Goal: Information Seeking & Learning: Learn about a topic

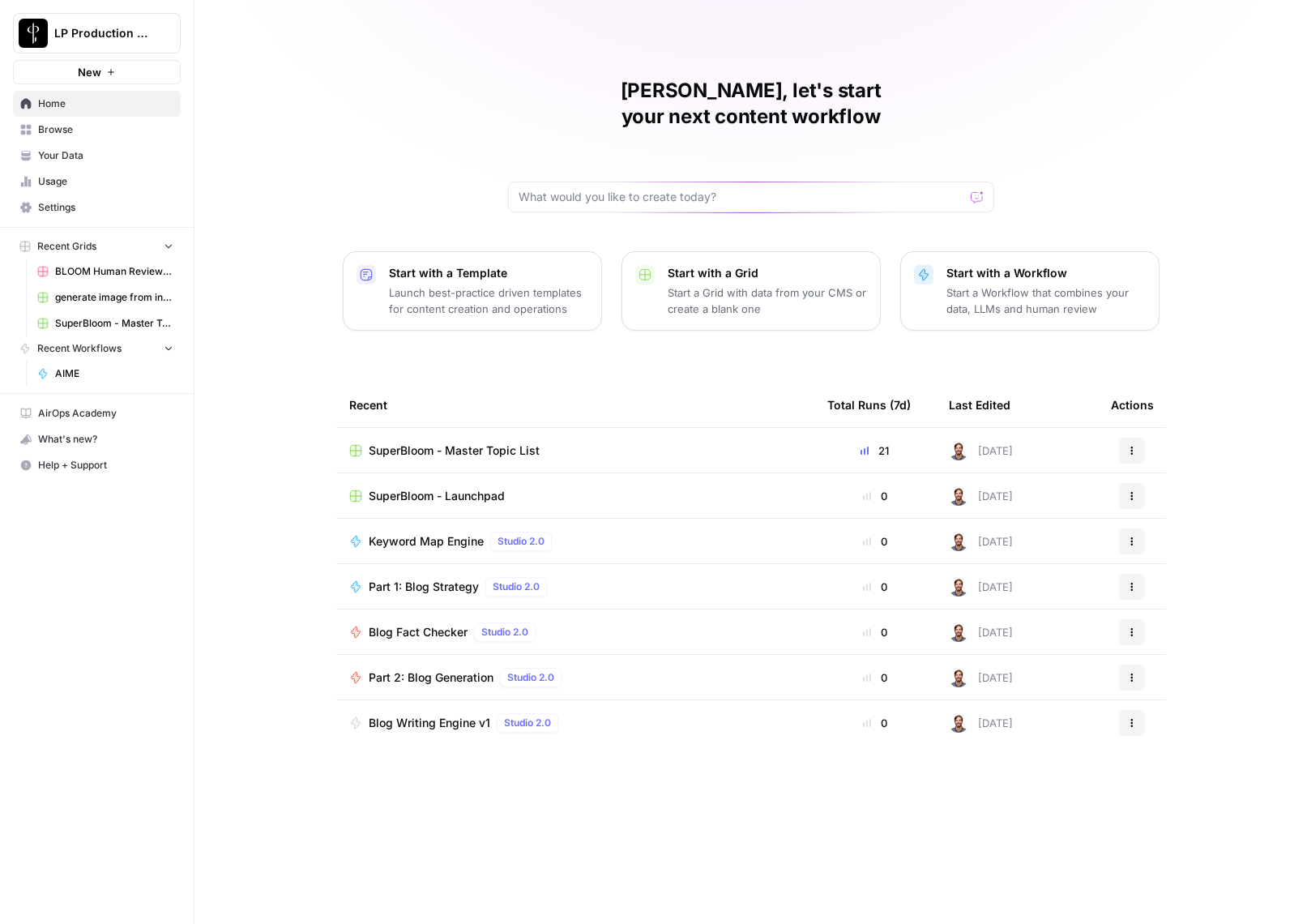
click at [64, 128] on span "Browse" at bounding box center [105, 130] width 136 height 15
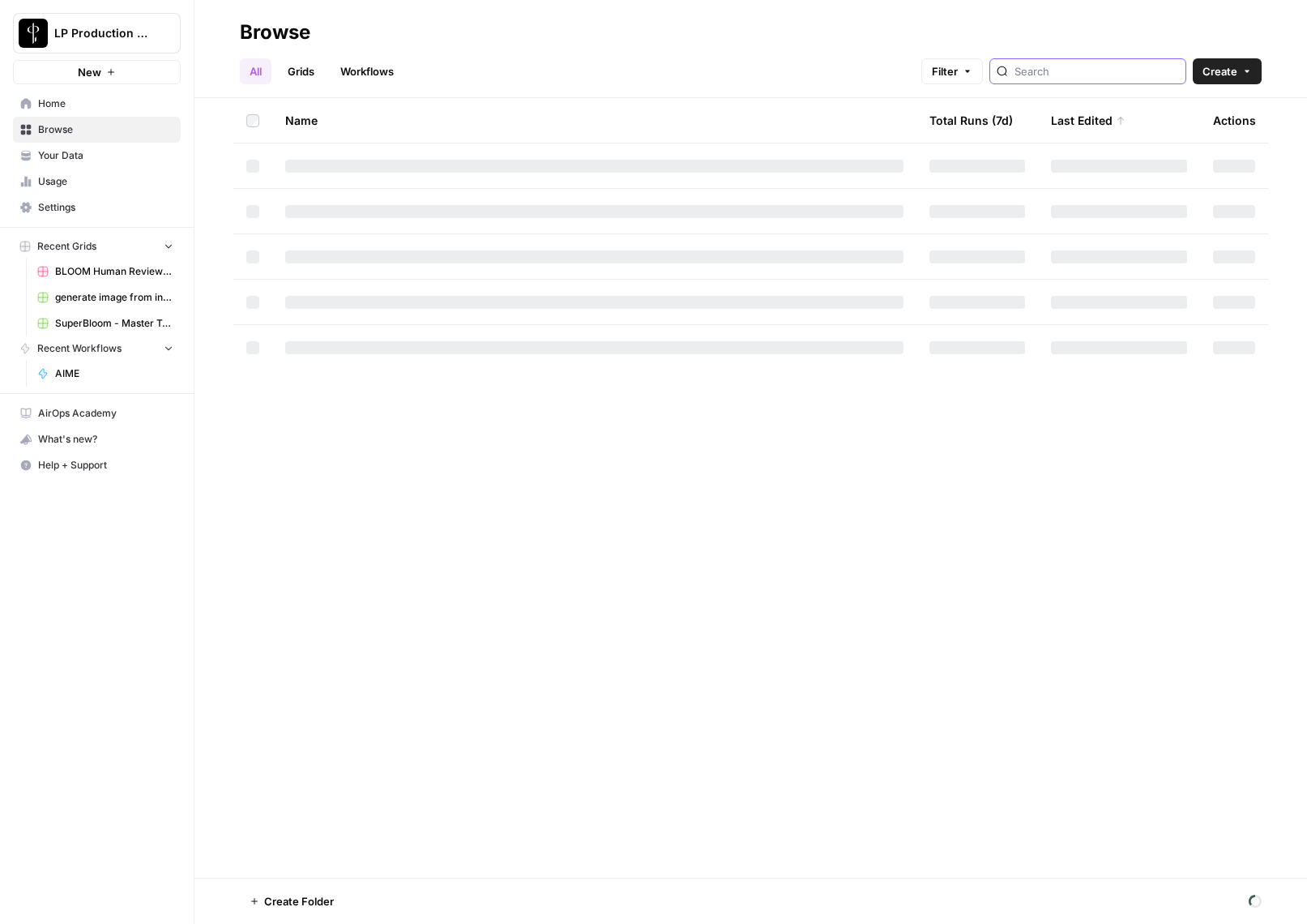
click at [1161, 67] on input "search" at bounding box center [1097, 71] width 164 height 17
click at [385, 69] on link "Workflows" at bounding box center [366, 71] width 73 height 26
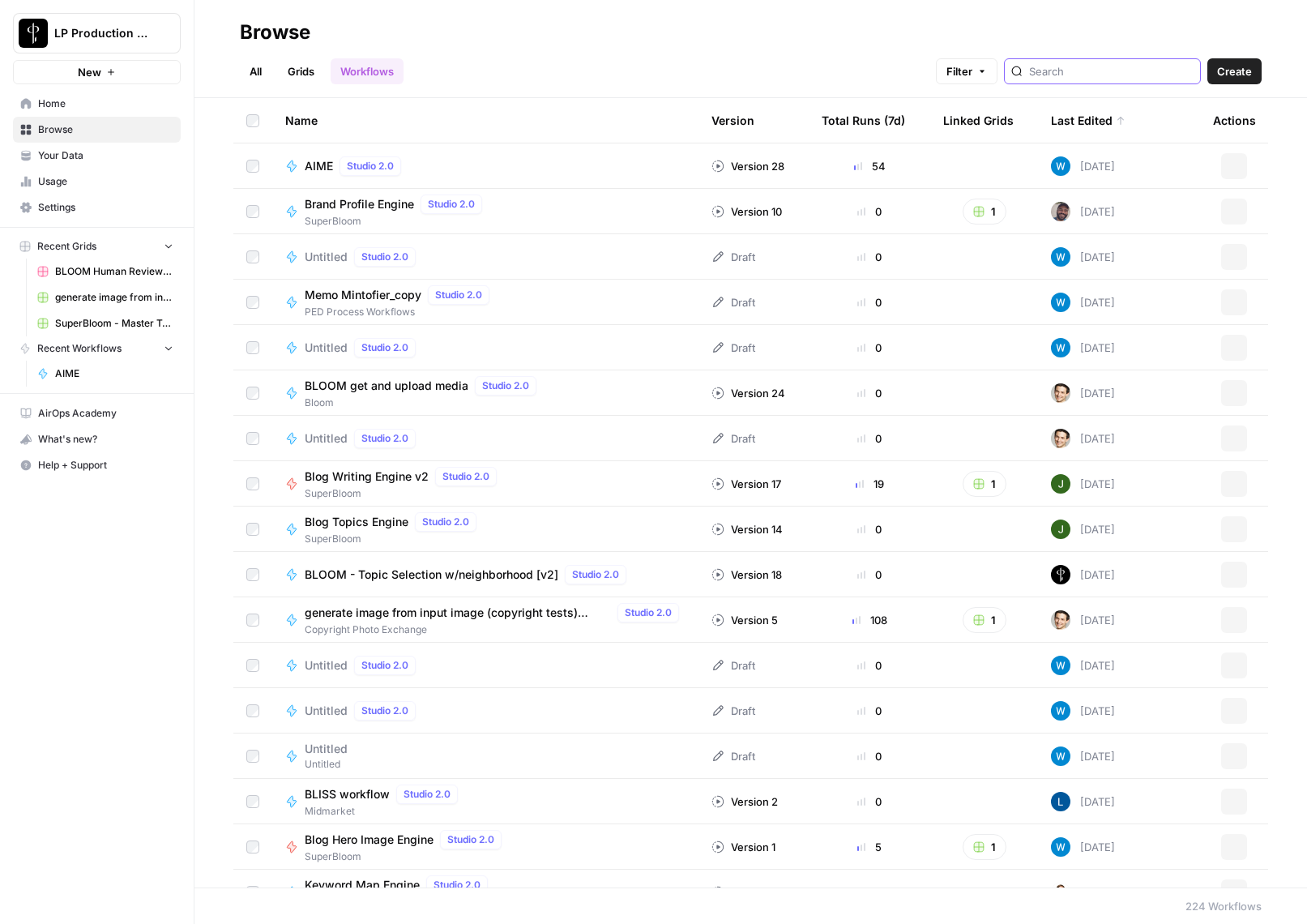
click at [1141, 78] on input "search" at bounding box center [1111, 71] width 164 height 17
click at [322, 164] on span "AIME" at bounding box center [318, 166] width 29 height 17
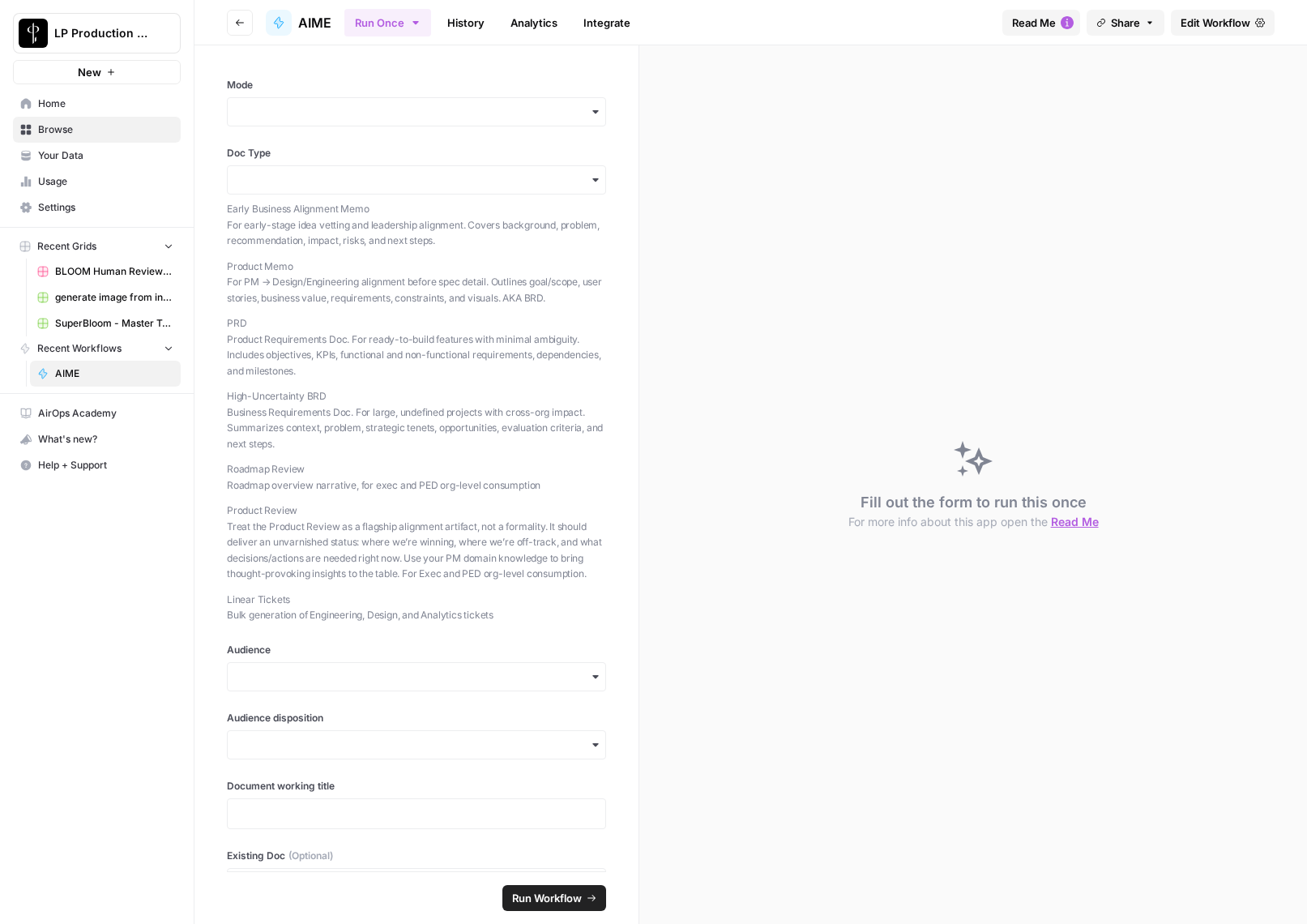
click at [481, 17] on link "History" at bounding box center [465, 23] width 56 height 26
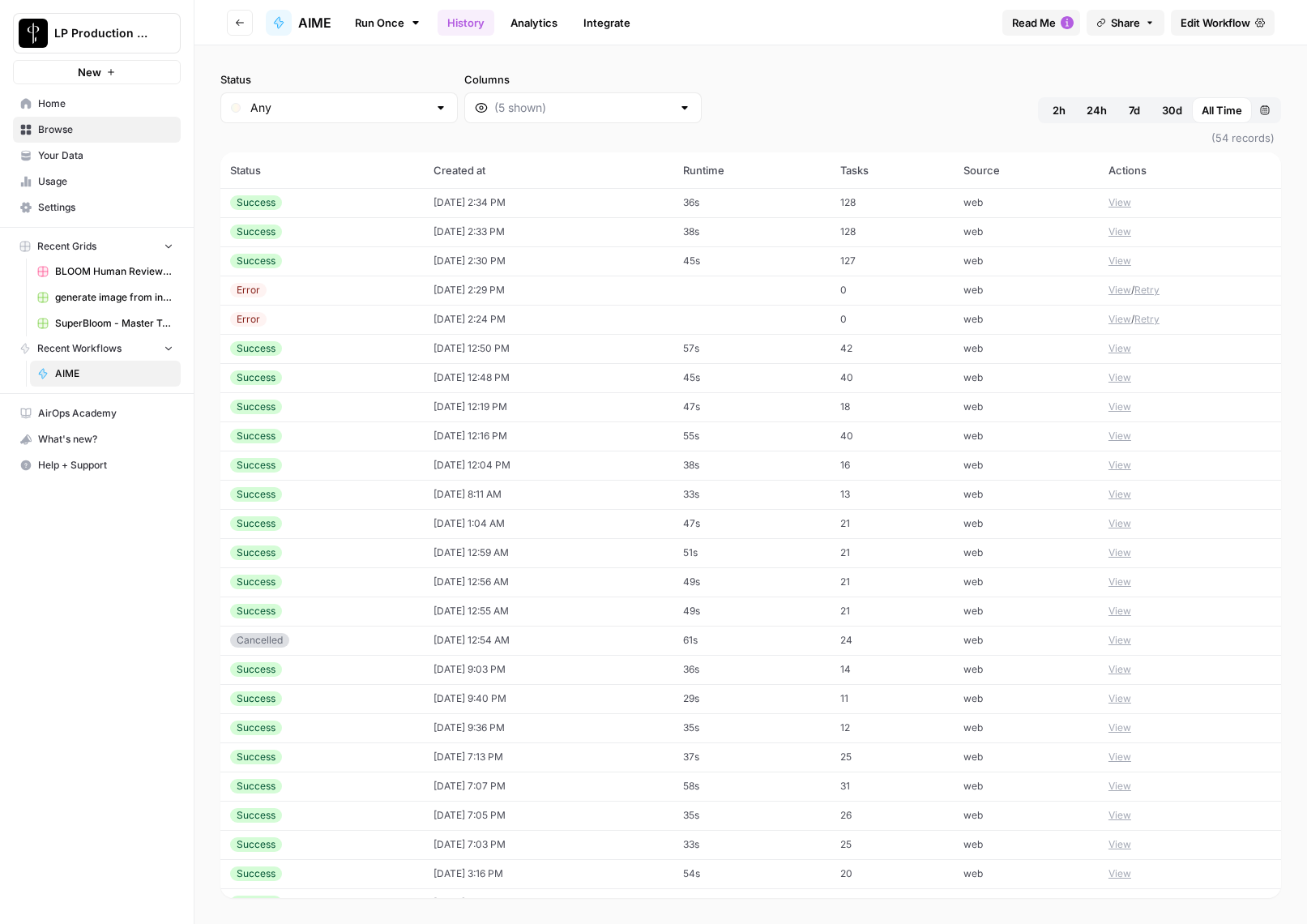
click at [1109, 407] on button "View" at bounding box center [1120, 407] width 23 height 15
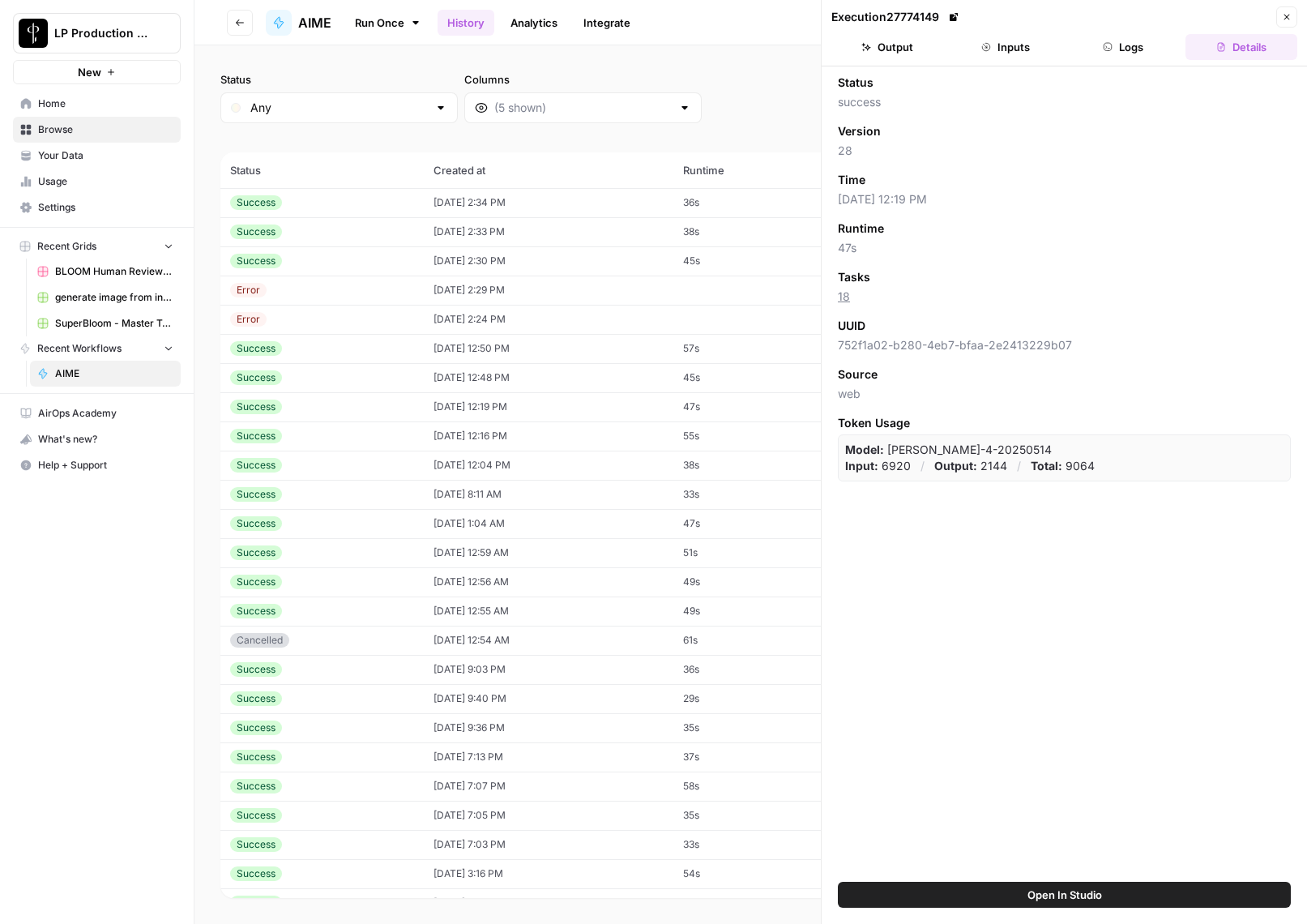
click at [1125, 50] on button "Logs" at bounding box center [1123, 47] width 112 height 26
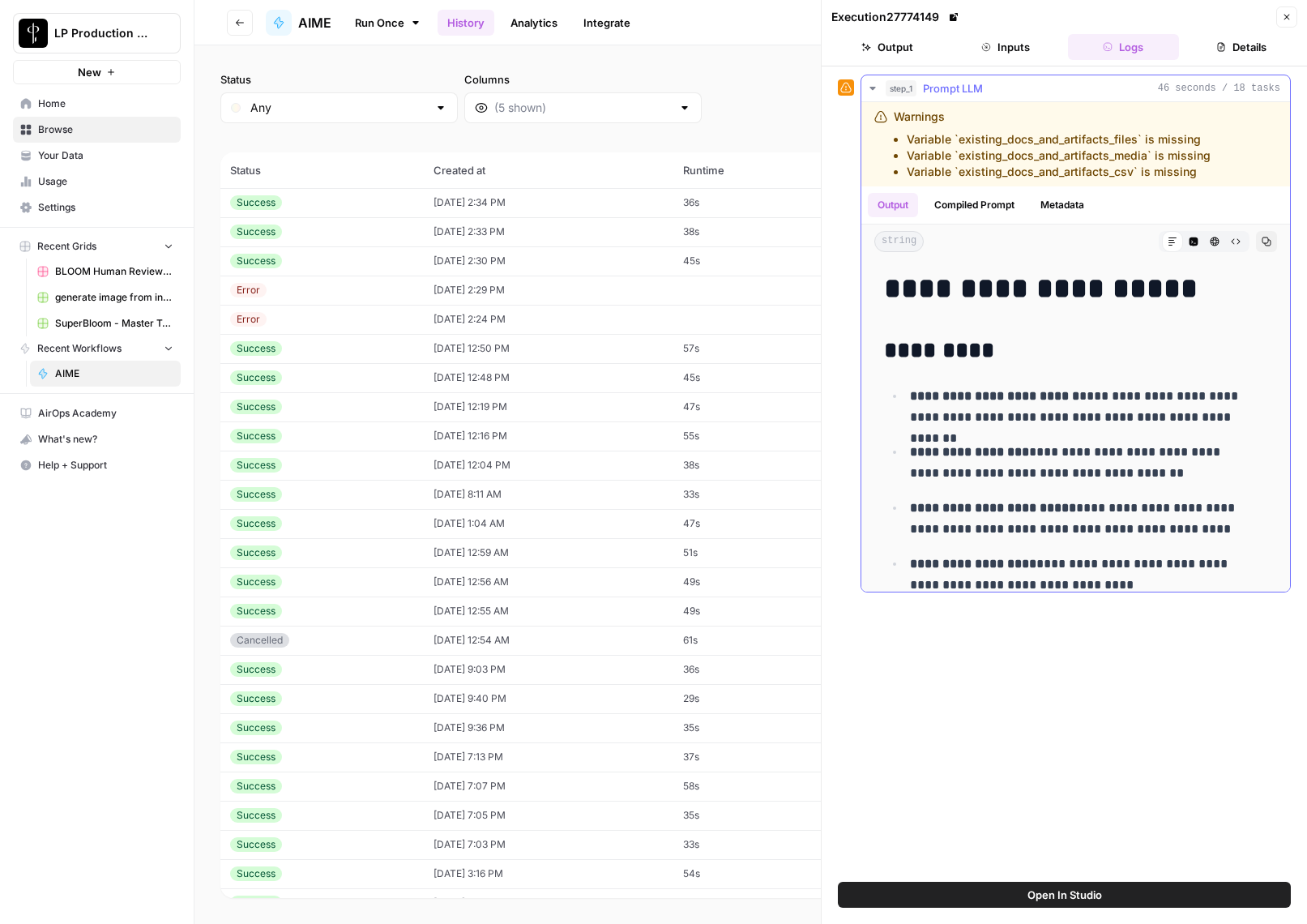
click at [951, 201] on button "Compiled Prompt" at bounding box center [975, 205] width 100 height 24
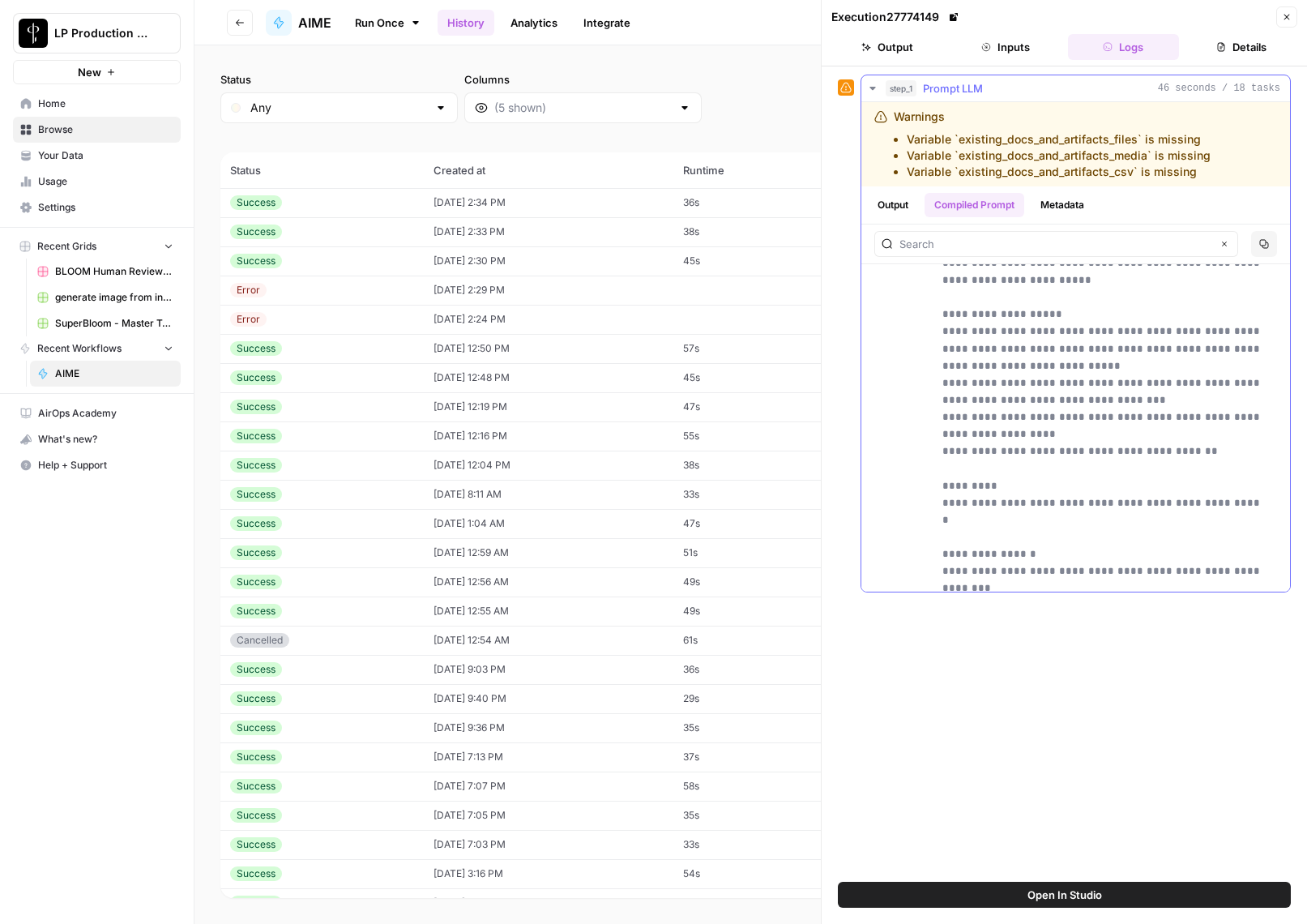
scroll to position [1761, 0]
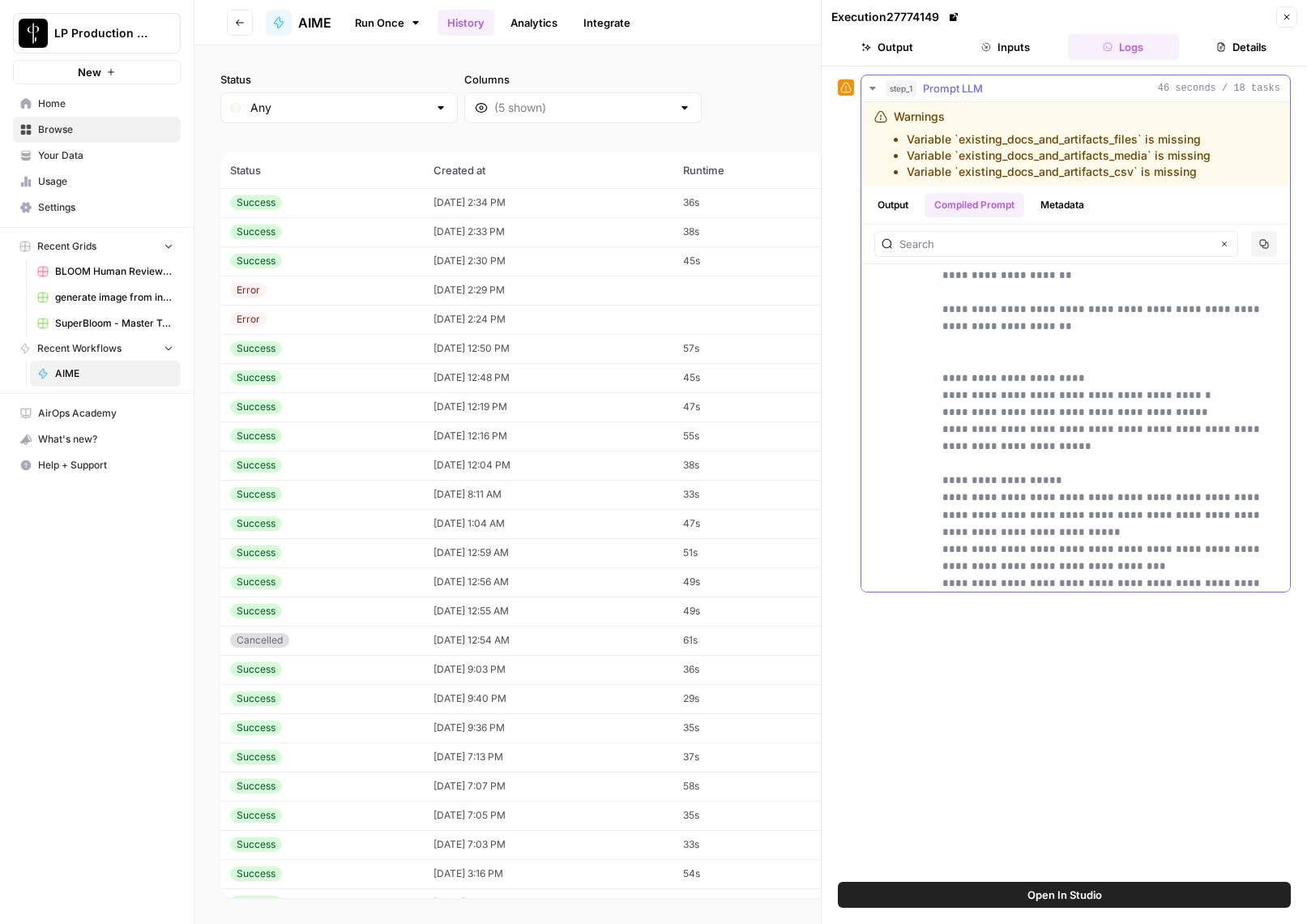
click at [871, 87] on icon "button" at bounding box center [872, 89] width 6 height 4
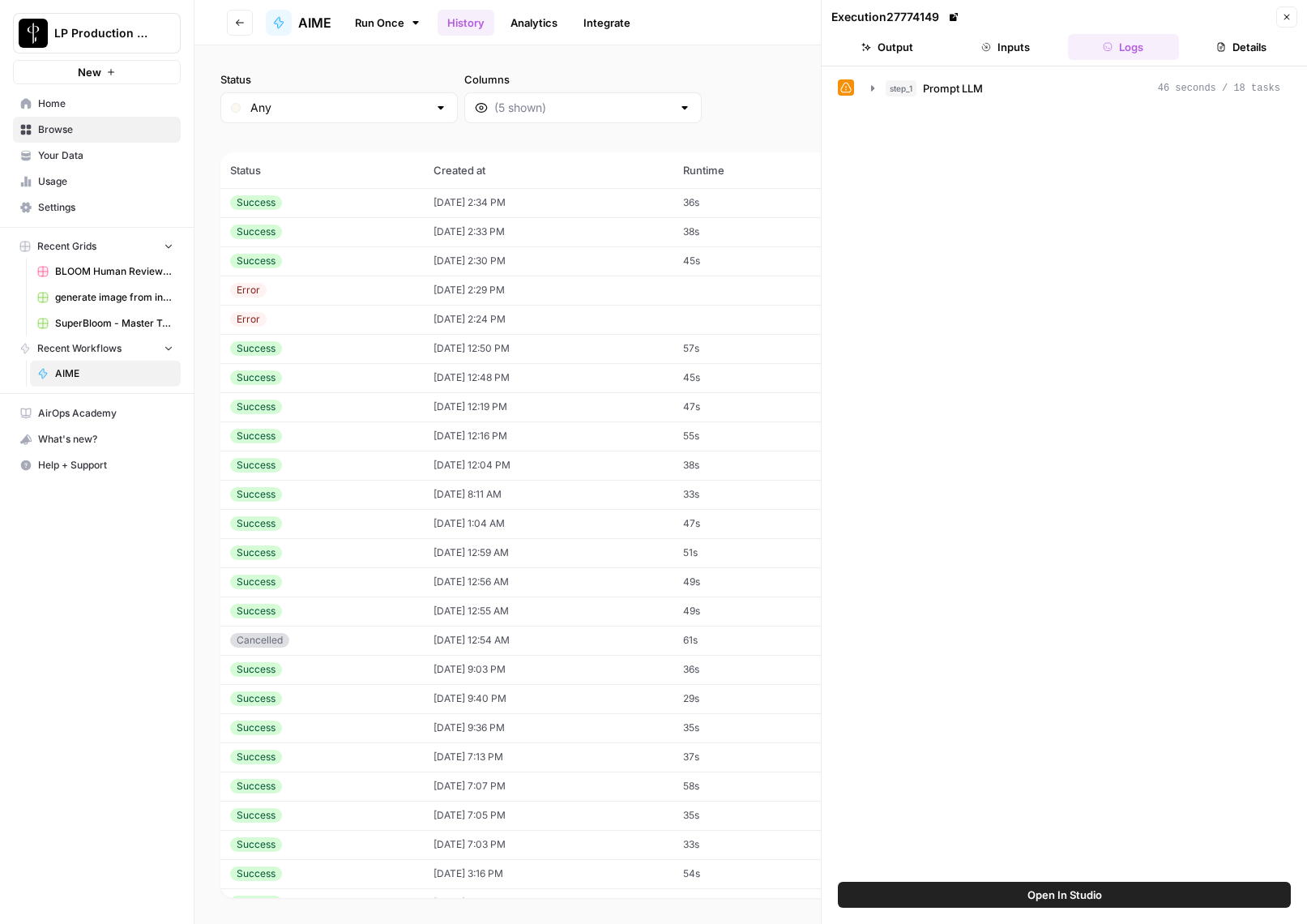
click at [1003, 43] on button "Inputs" at bounding box center [1005, 47] width 112 height 26
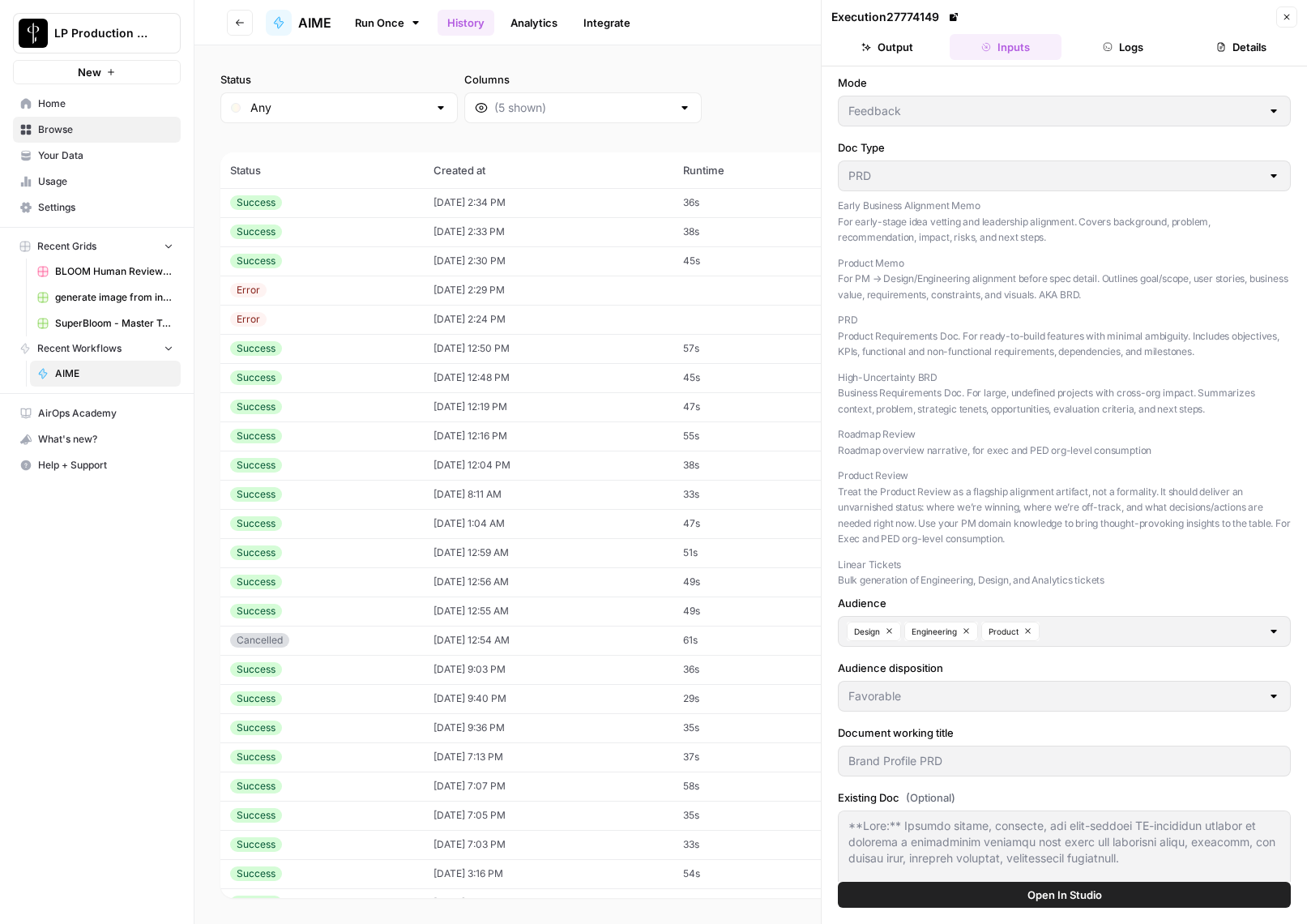
click at [881, 39] on button "Output" at bounding box center [887, 47] width 112 height 26
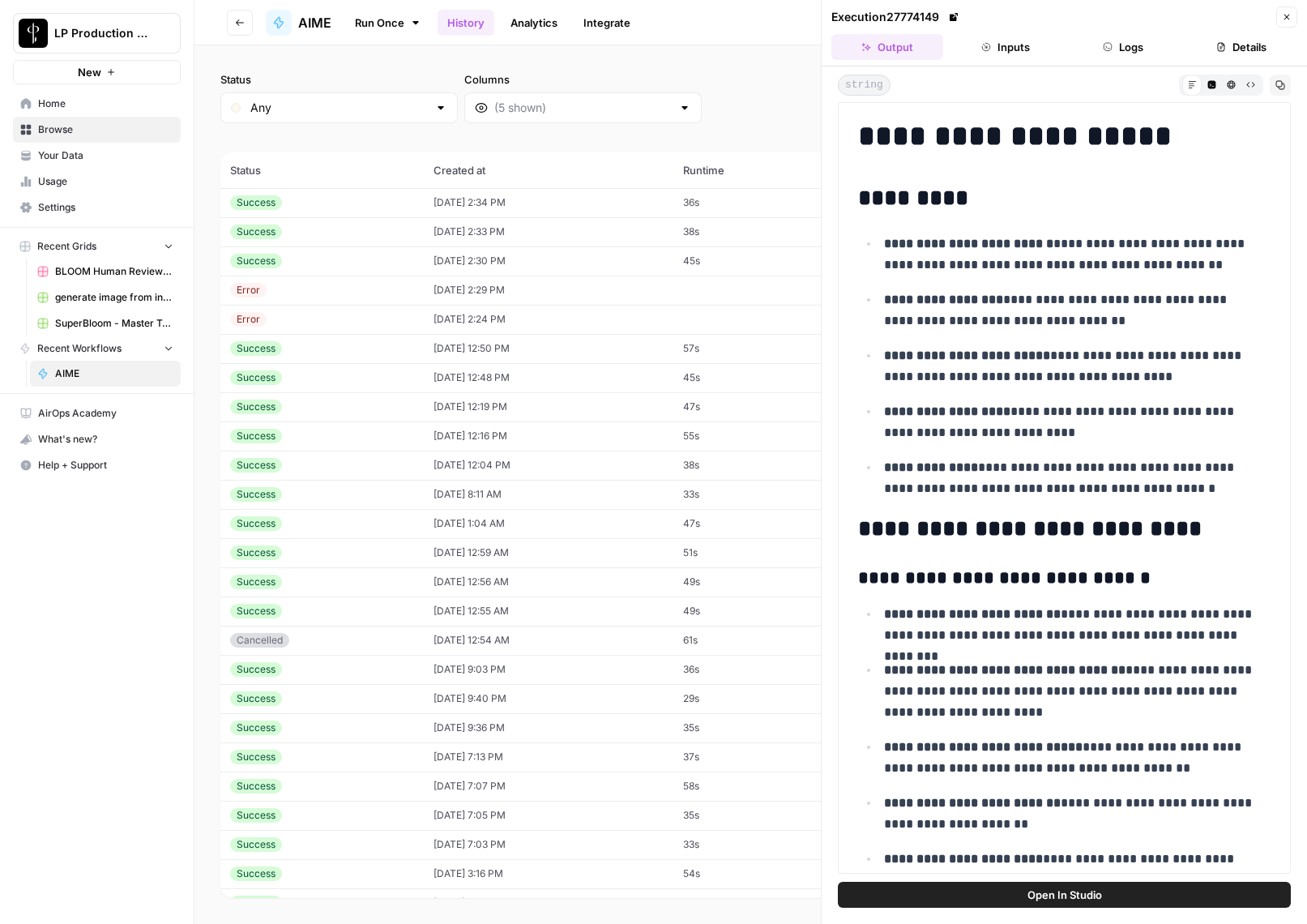
click at [1007, 51] on button "Inputs" at bounding box center [1005, 47] width 112 height 26
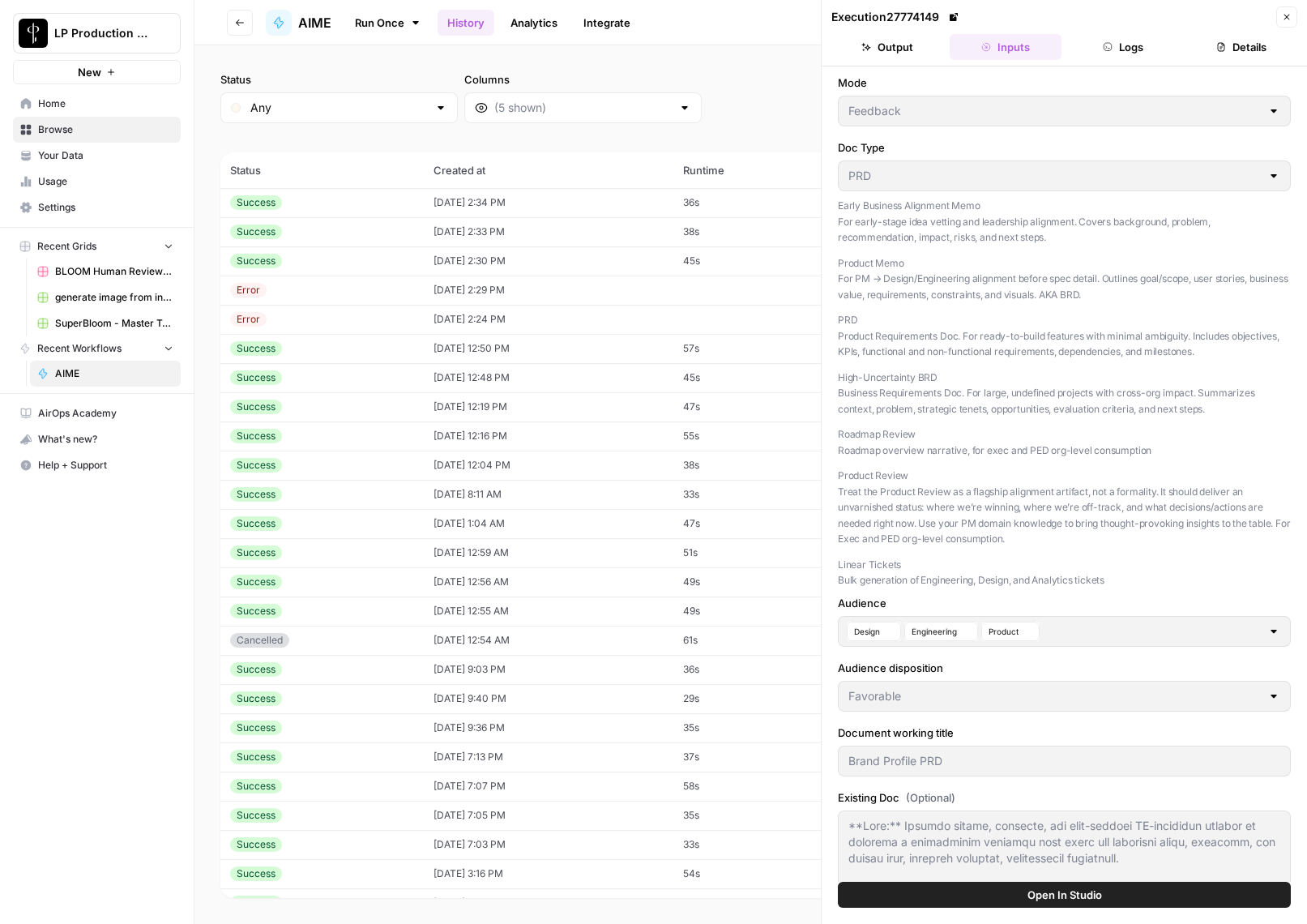
click at [1151, 46] on button "Logs" at bounding box center [1123, 47] width 112 height 26
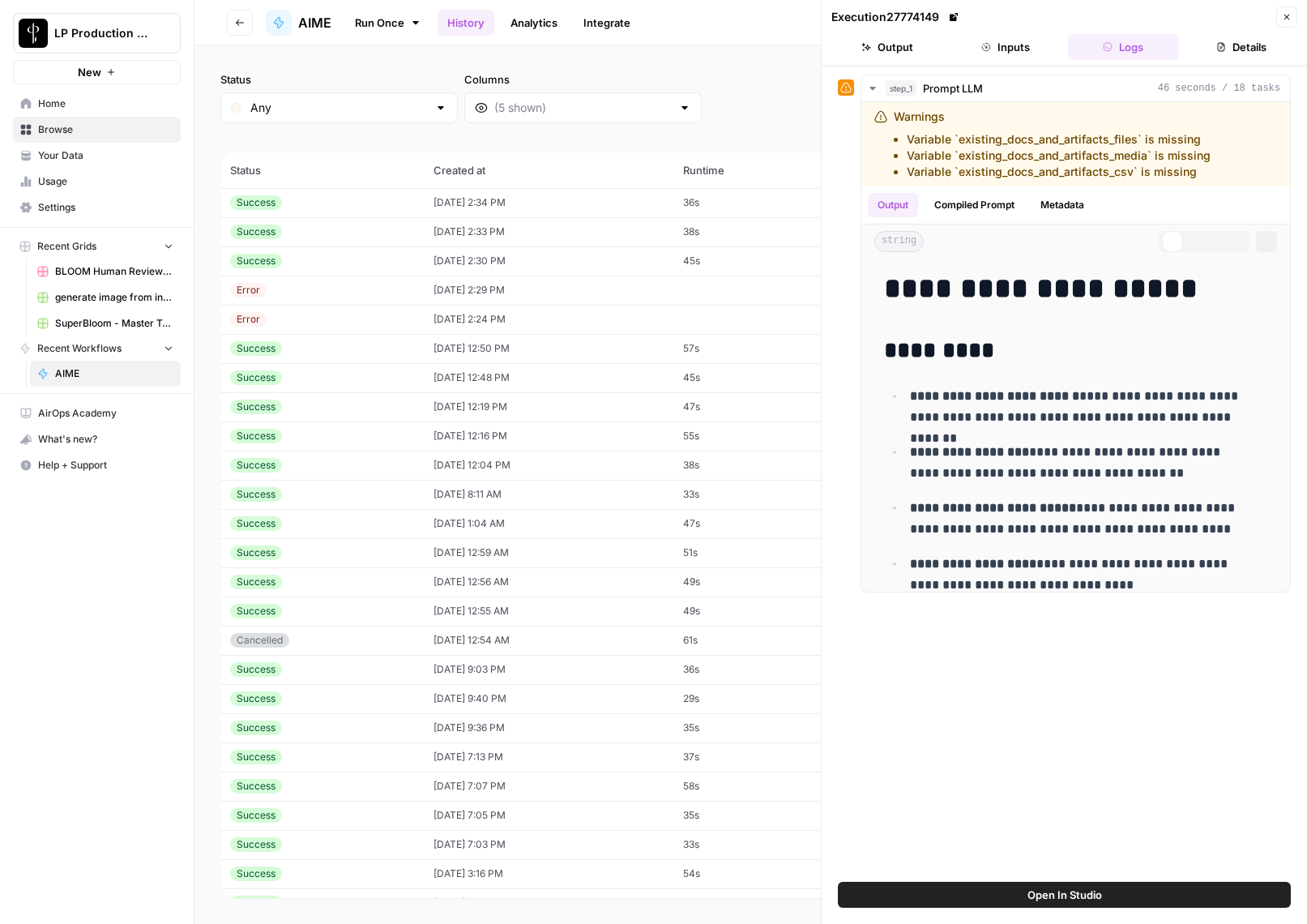
click at [1252, 47] on button "Details" at bounding box center [1241, 47] width 112 height 26
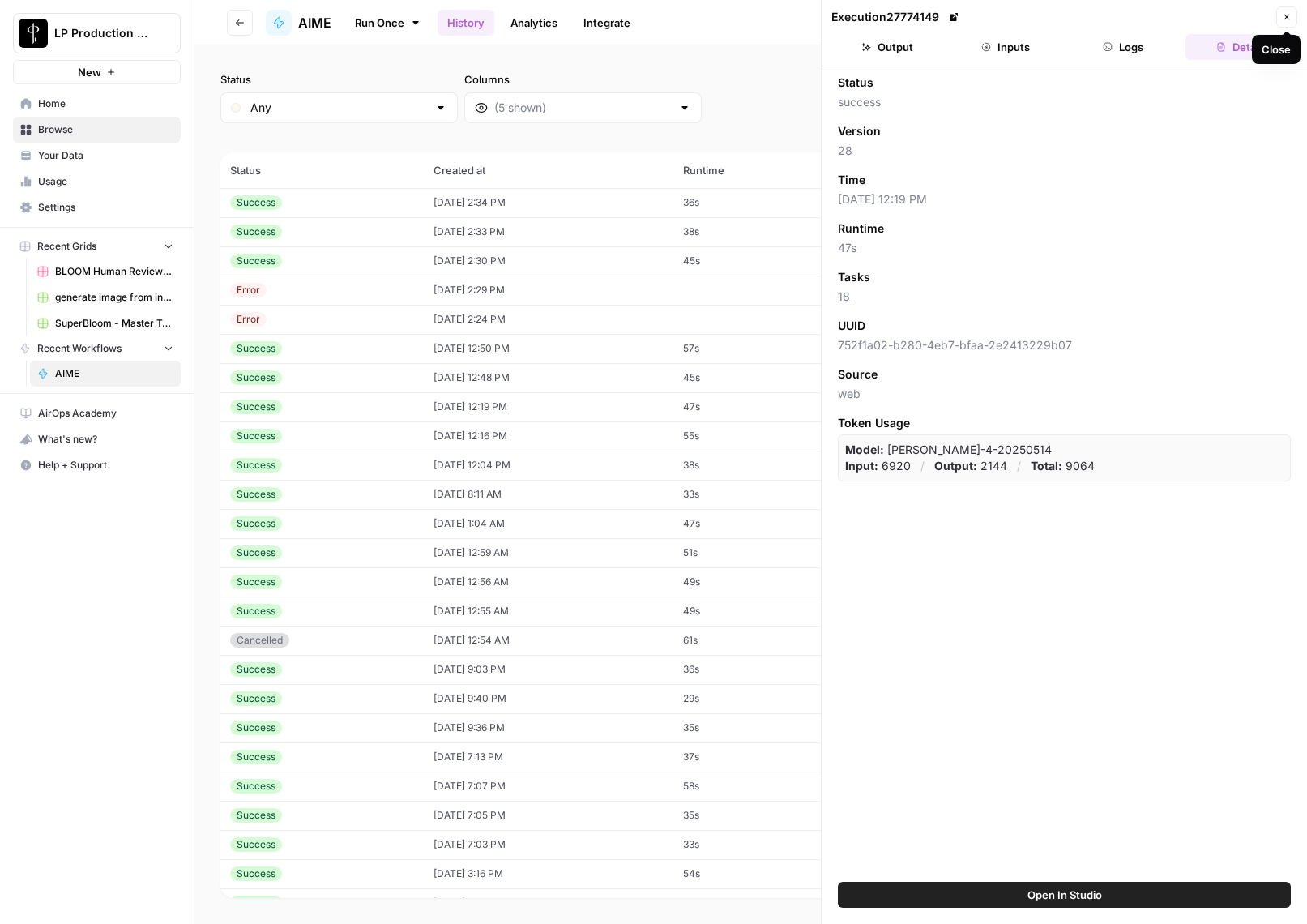
click at [1286, 17] on icon "button" at bounding box center [1288, 18] width 6 height 6
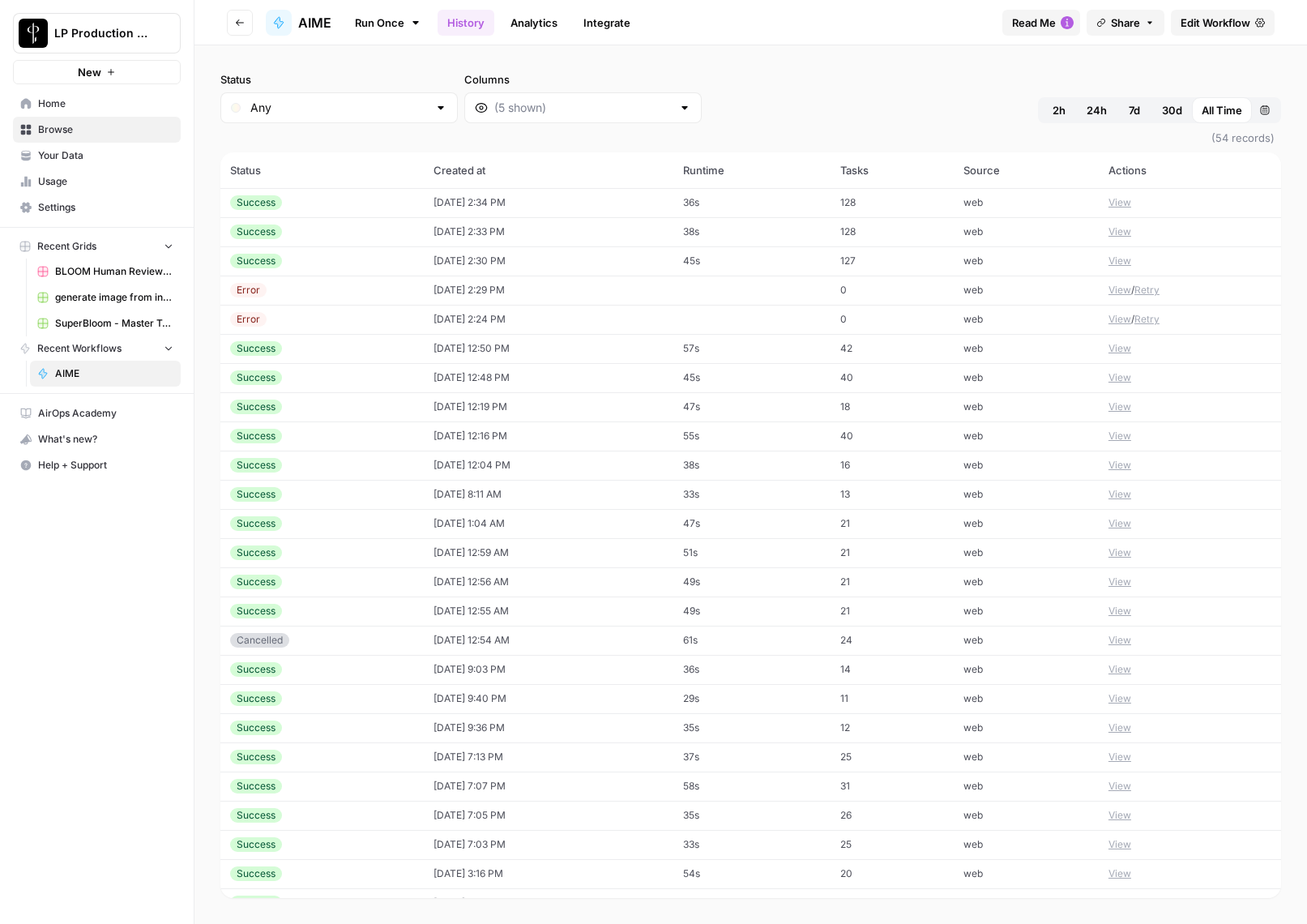
drag, startPoint x: 793, startPoint y: 18, endPoint x: 666, endPoint y: 23, distance: 127.1
click at [792, 18] on div "Run Once History Analytics Integrate" at bounding box center [666, 22] width 645 height 31
click at [232, 29] on button "Go back" at bounding box center [240, 23] width 26 height 26
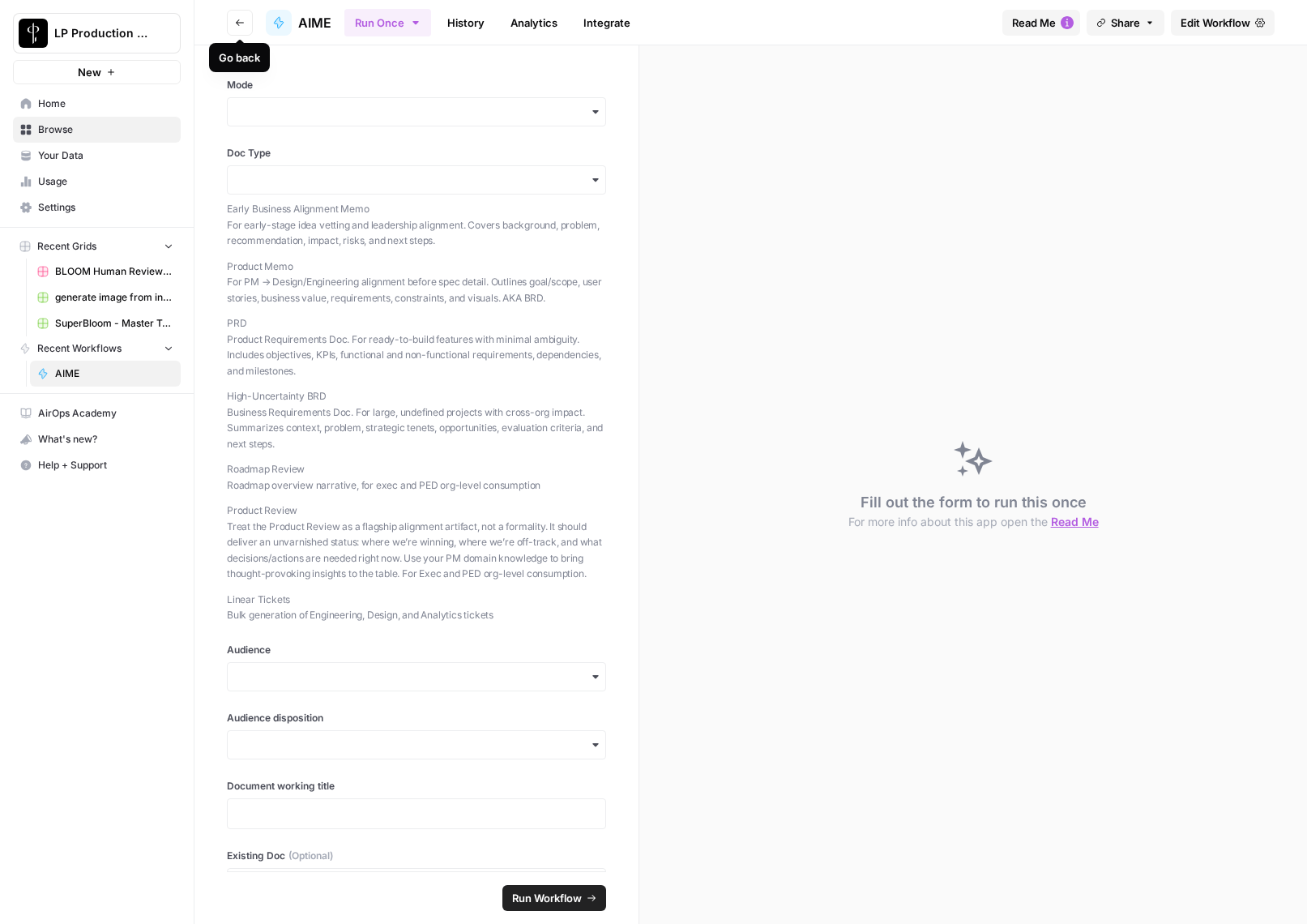
click at [230, 28] on button "Go back" at bounding box center [240, 23] width 26 height 26
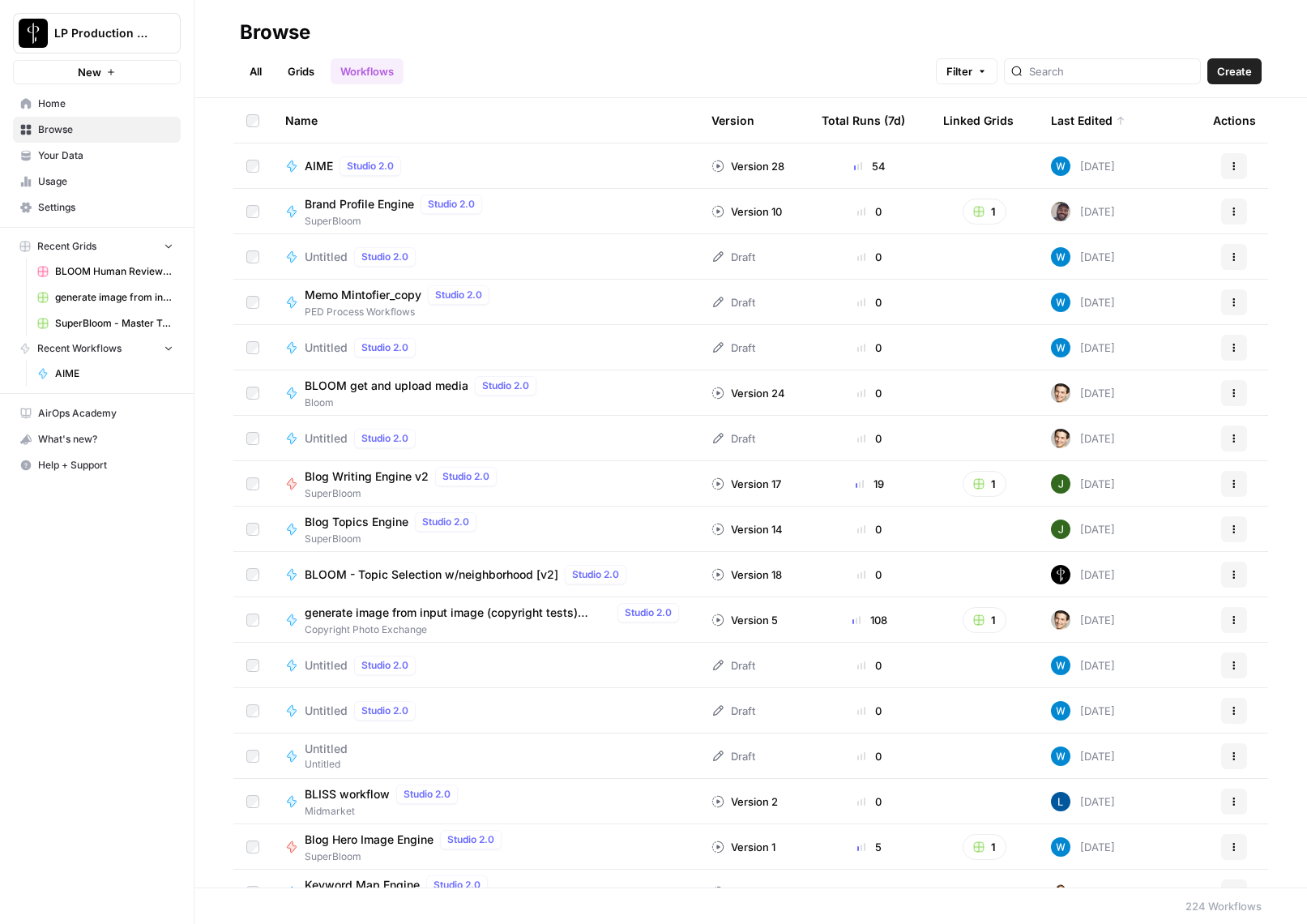
click at [316, 168] on span "AIME" at bounding box center [318, 166] width 29 height 17
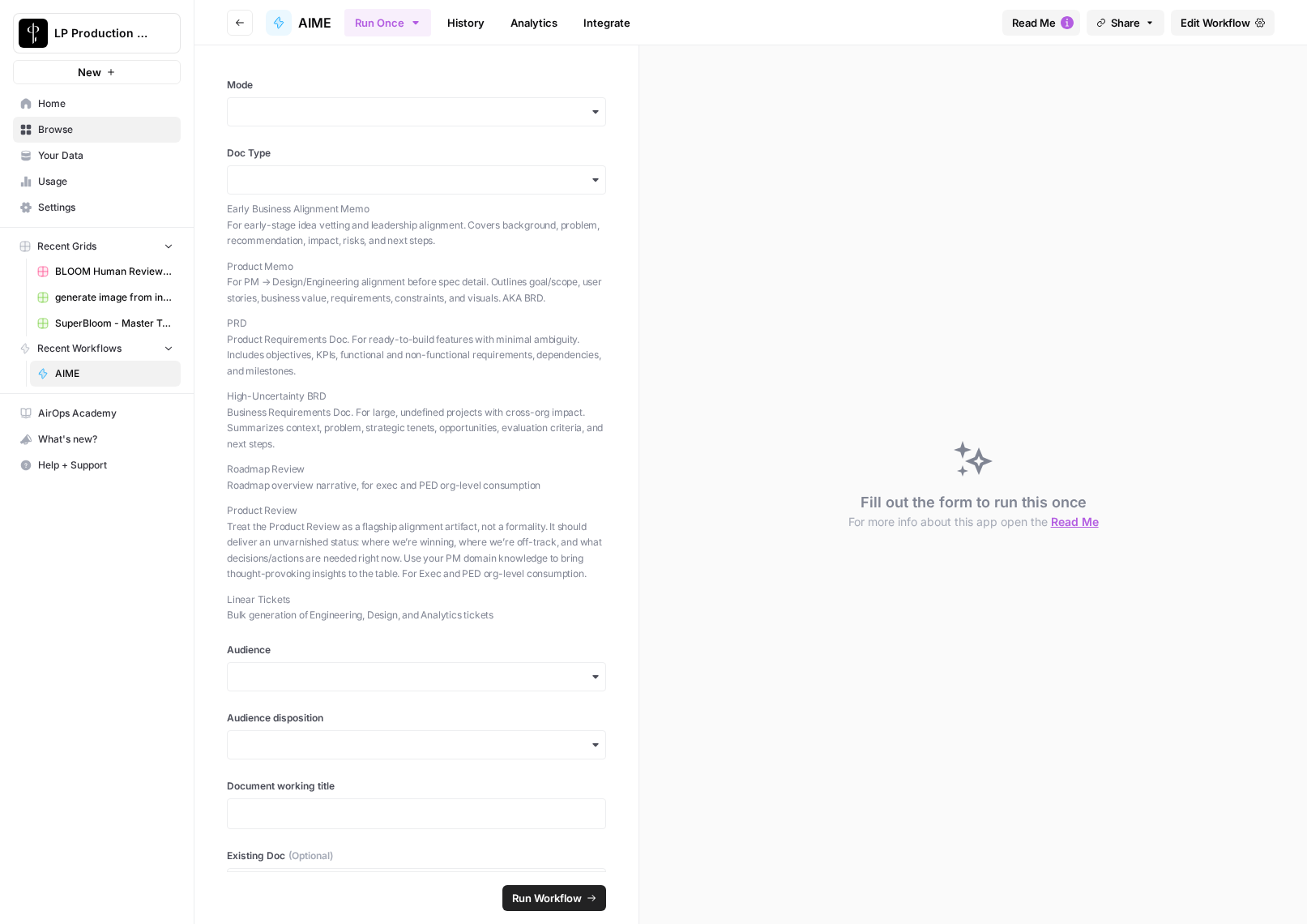
click at [462, 24] on link "History" at bounding box center [465, 23] width 56 height 26
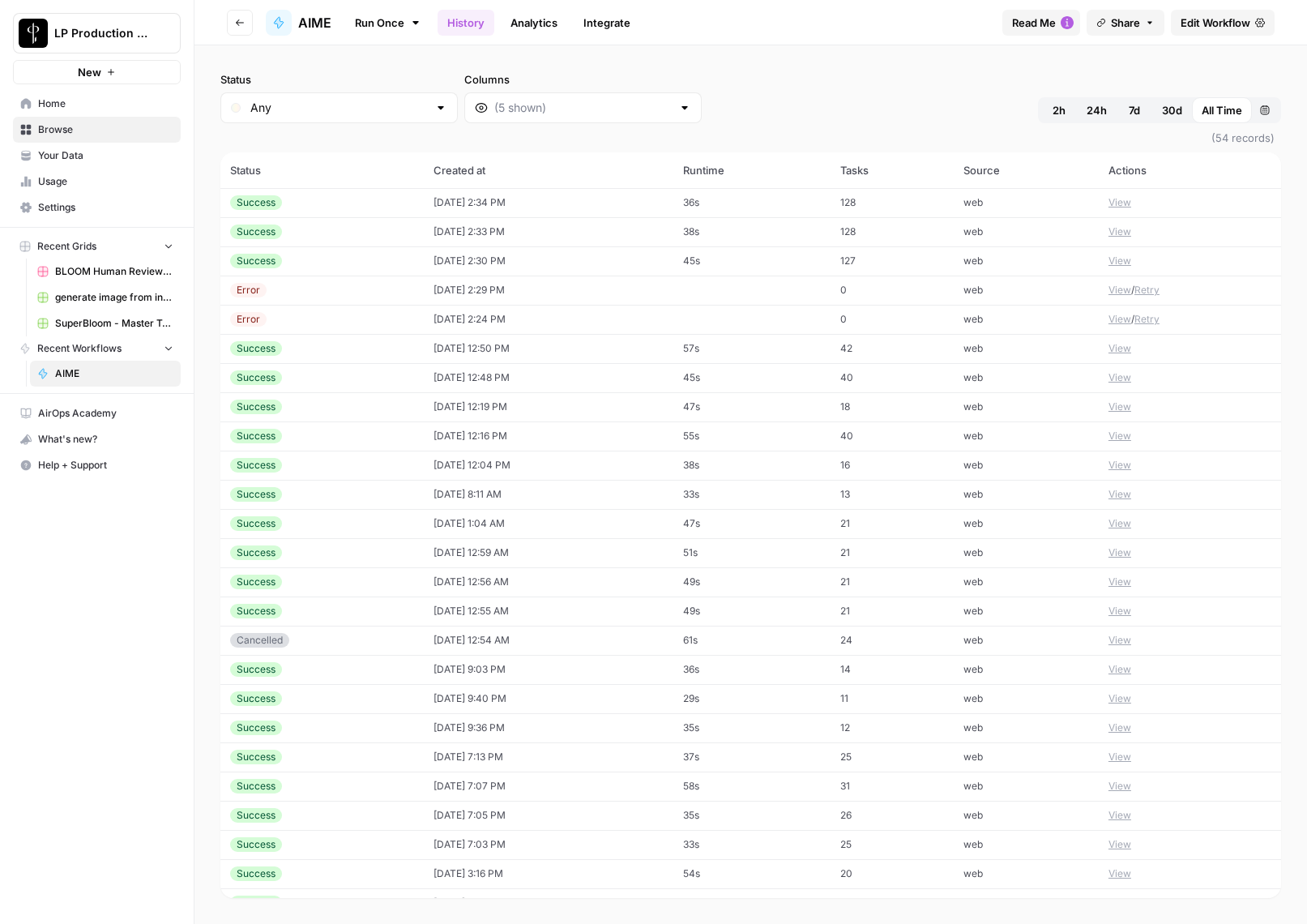
click at [1109, 403] on button "View" at bounding box center [1120, 407] width 23 height 15
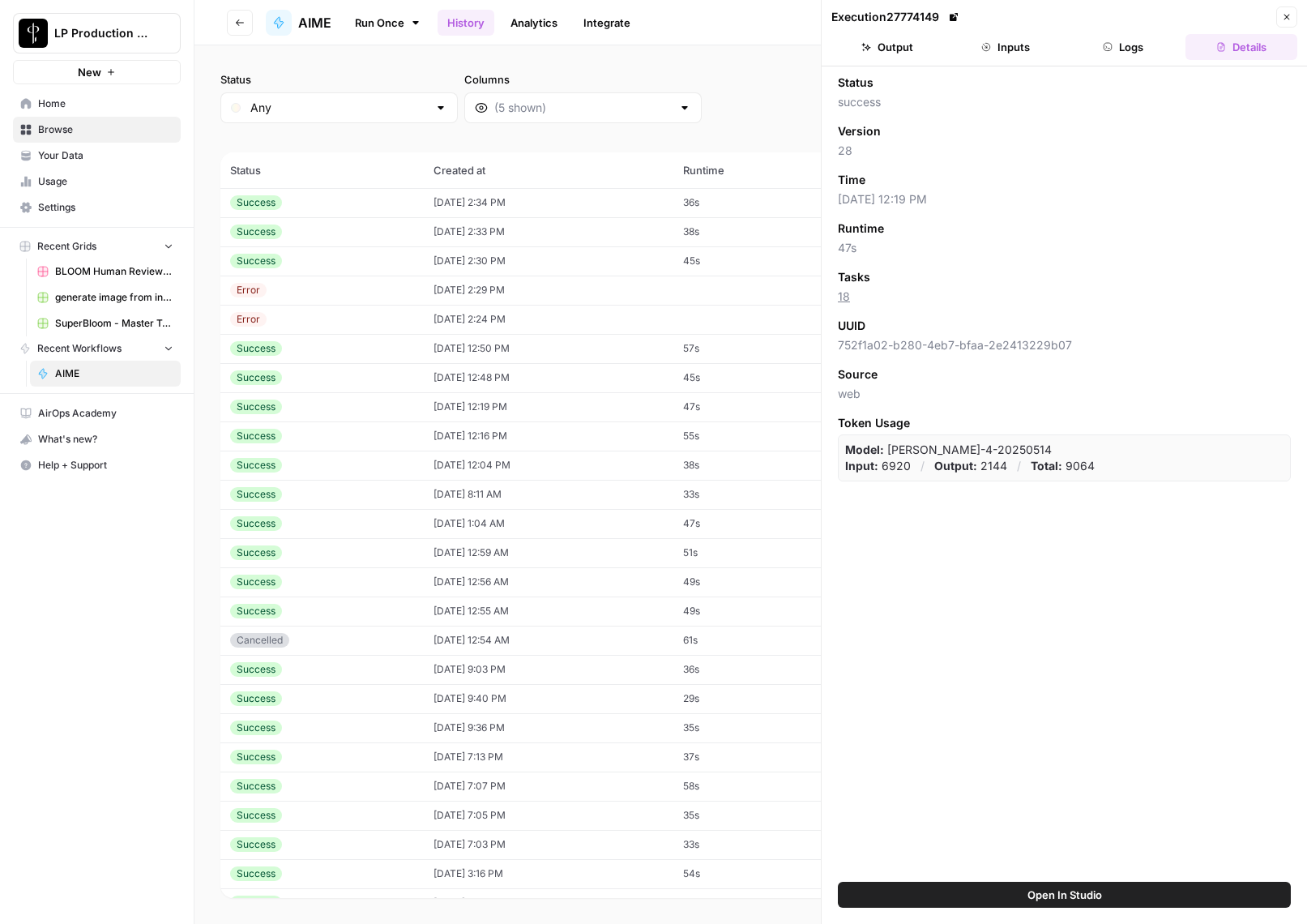
drag, startPoint x: 1284, startPoint y: 451, endPoint x: 1129, endPoint y: 452, distance: 155.0
click at [1129, 452] on div "Model: [PERSON_NAME]-4-20250514 Input: 6920 / Output: 2144 / Total: 9064" at bounding box center [1064, 458] width 453 height 47
click at [1119, 546] on div "Status success Version 28 Time [DATE] 12:19 PM Runtime 47s Tasks 18 UUID 752f1a…" at bounding box center [1064, 474] width 486 height 815
click at [1131, 47] on button "Logs" at bounding box center [1123, 47] width 112 height 26
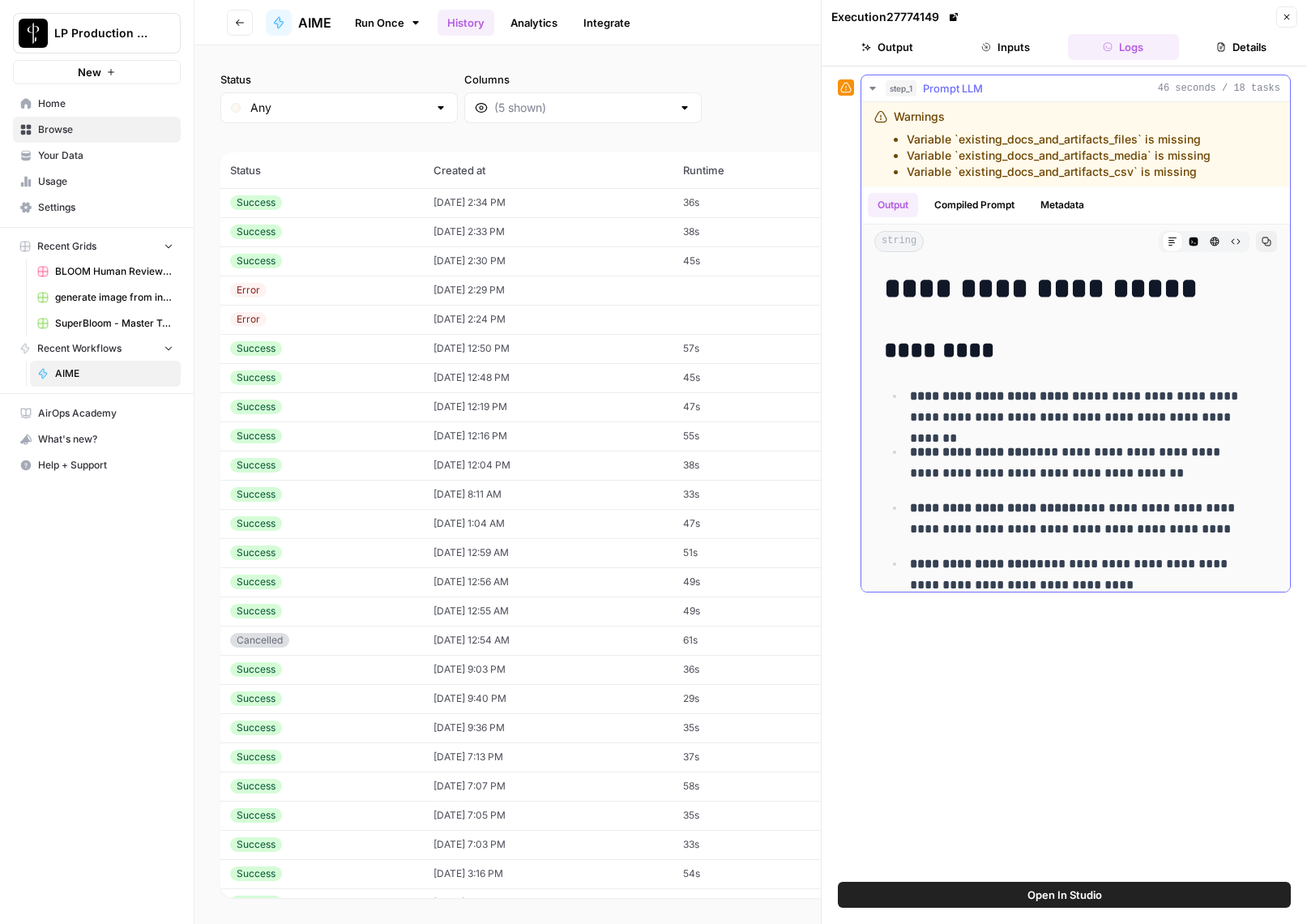
click at [871, 89] on icon "button" at bounding box center [872, 89] width 6 height 4
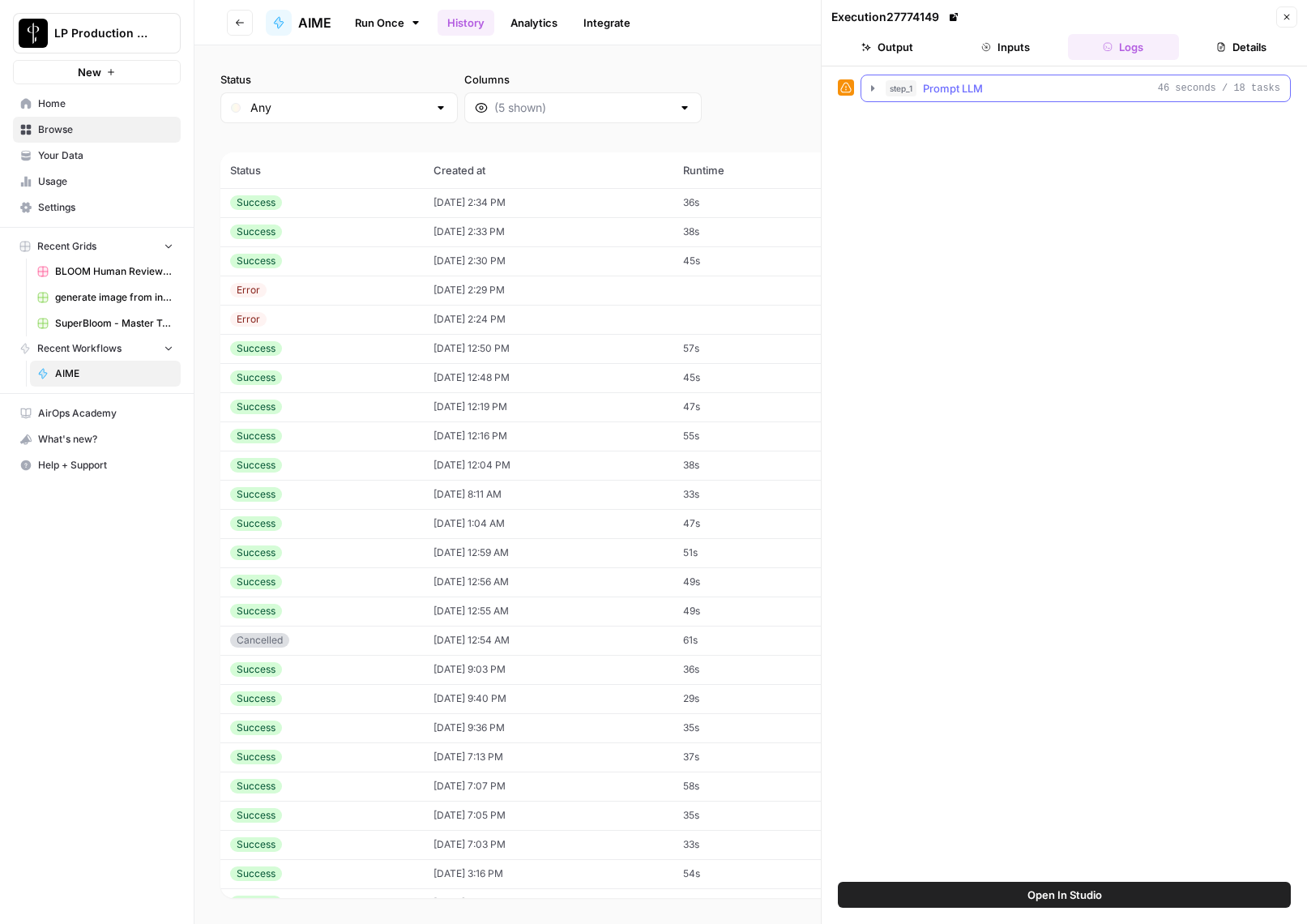
click at [873, 89] on icon "button" at bounding box center [873, 88] width 4 height 6
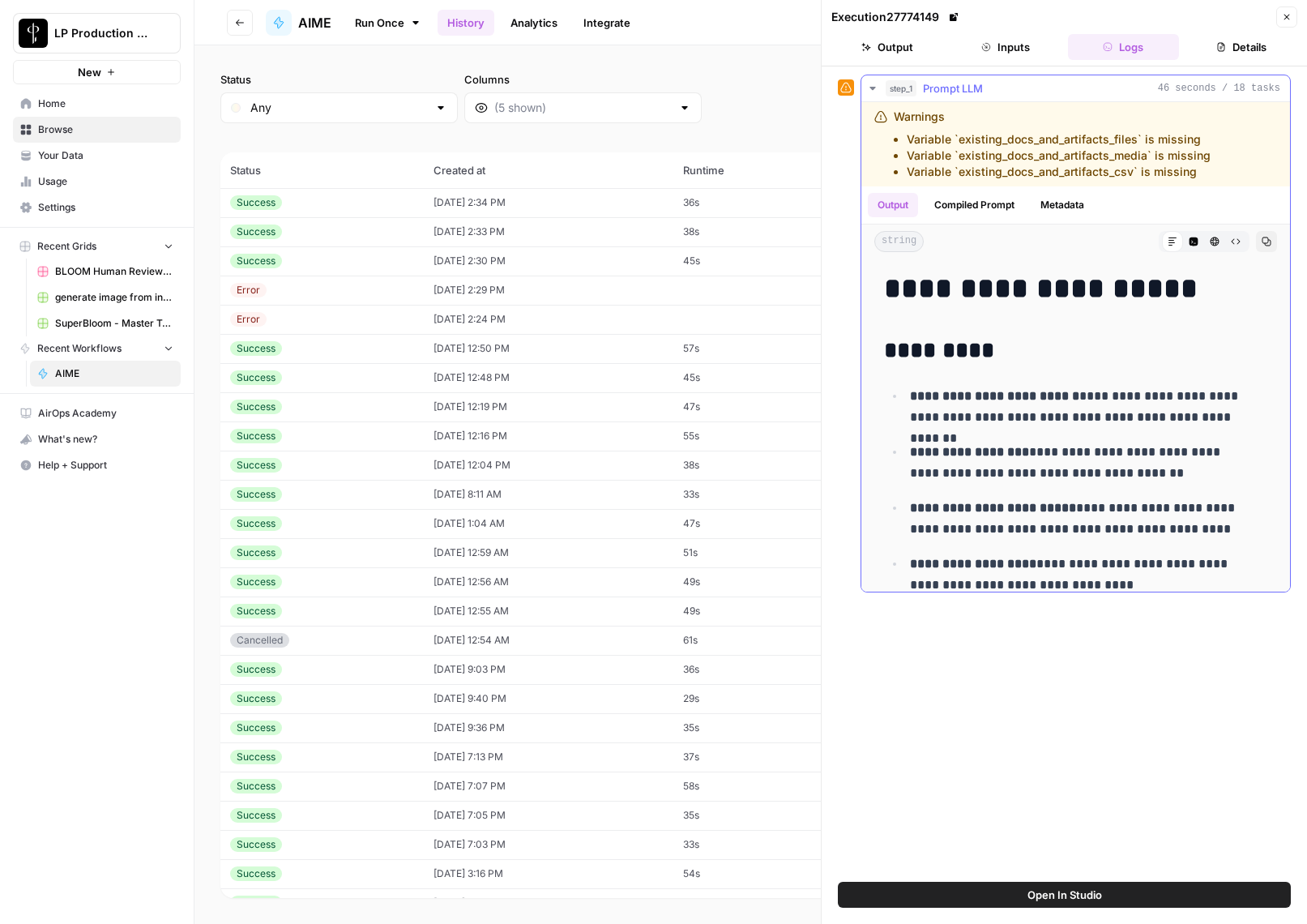
click at [873, 83] on icon "button" at bounding box center [873, 89] width 13 height 13
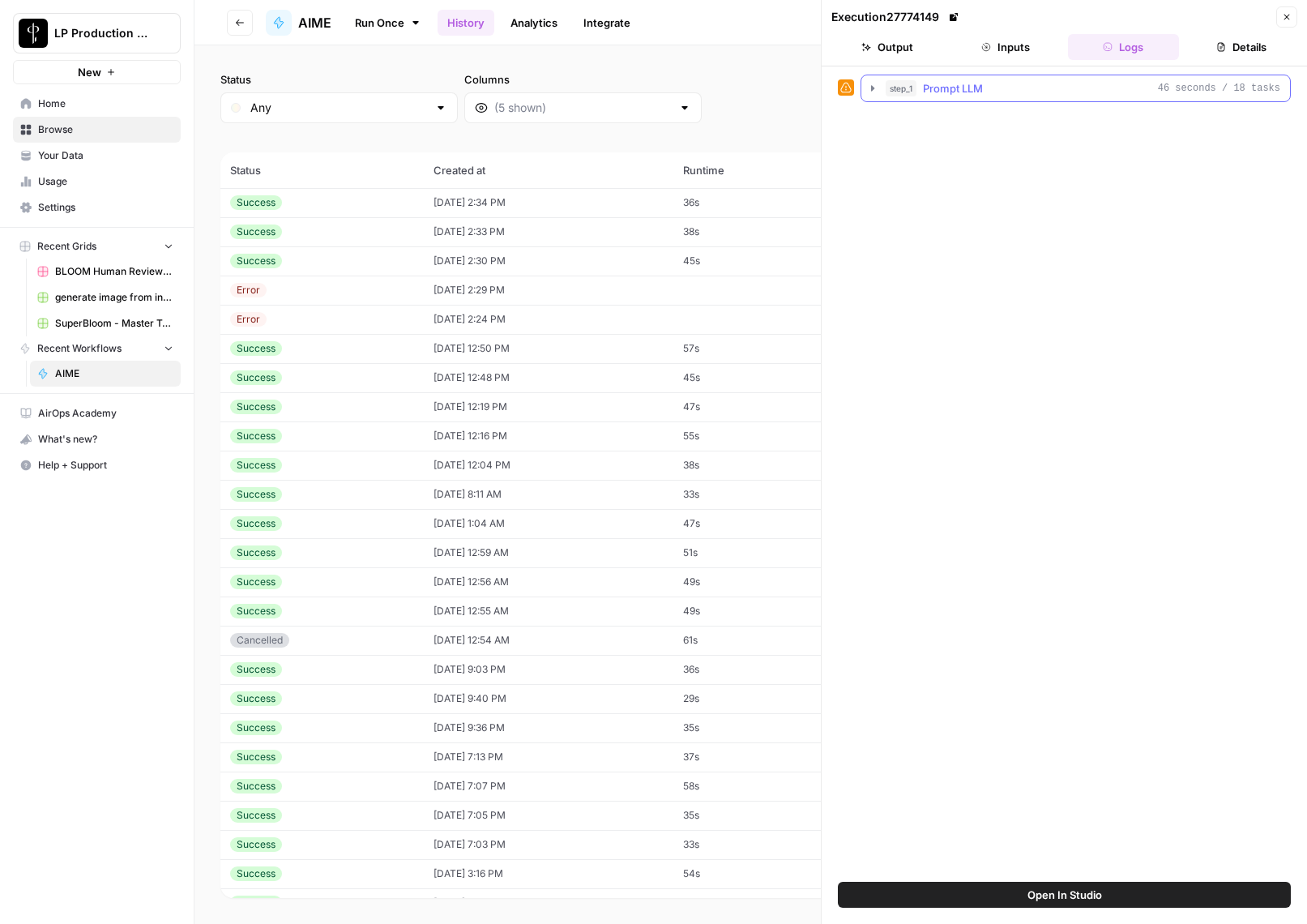
click at [873, 87] on icon "button" at bounding box center [873, 88] width 4 height 6
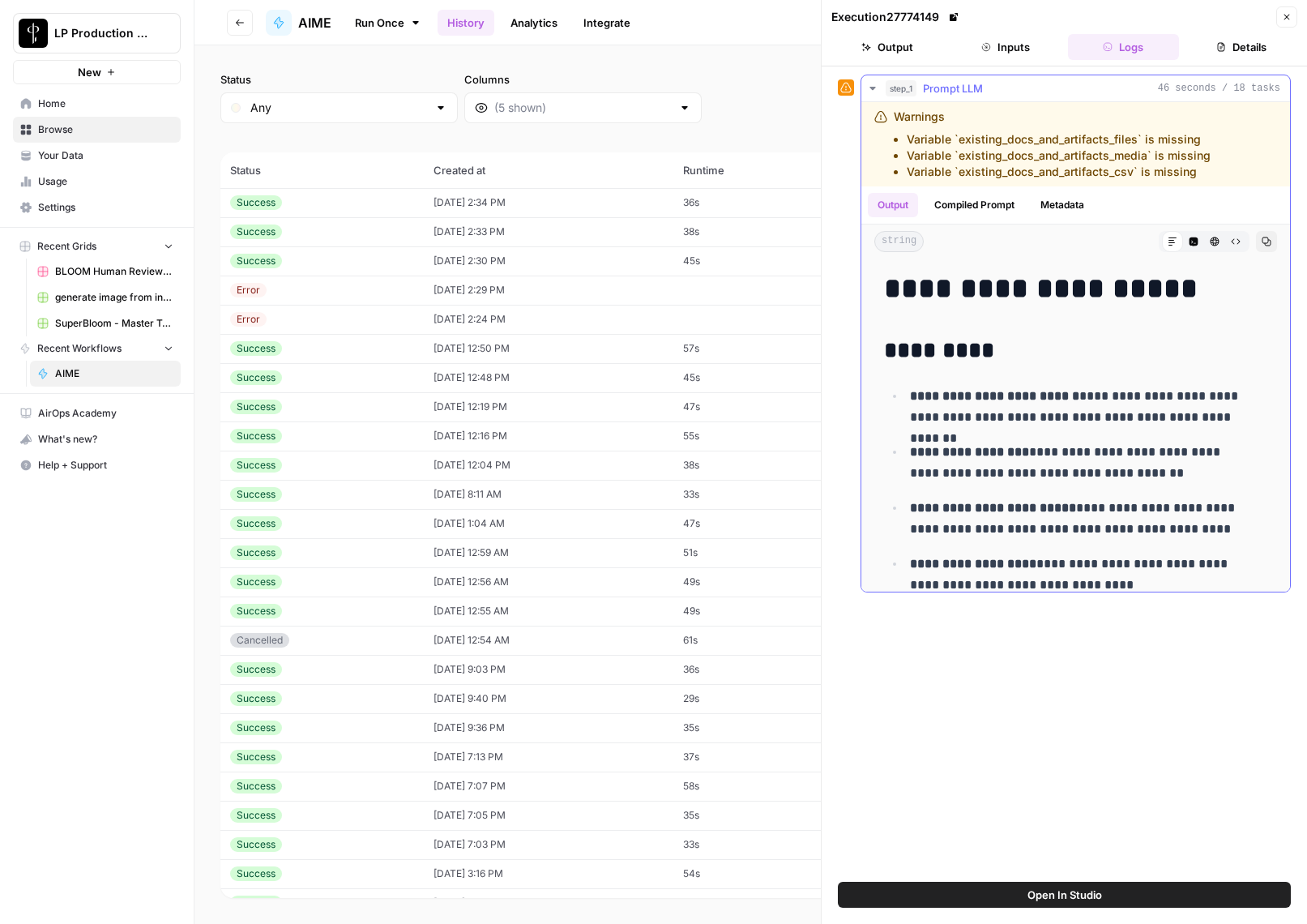
click at [1078, 205] on button "Metadata" at bounding box center [1062, 205] width 63 height 24
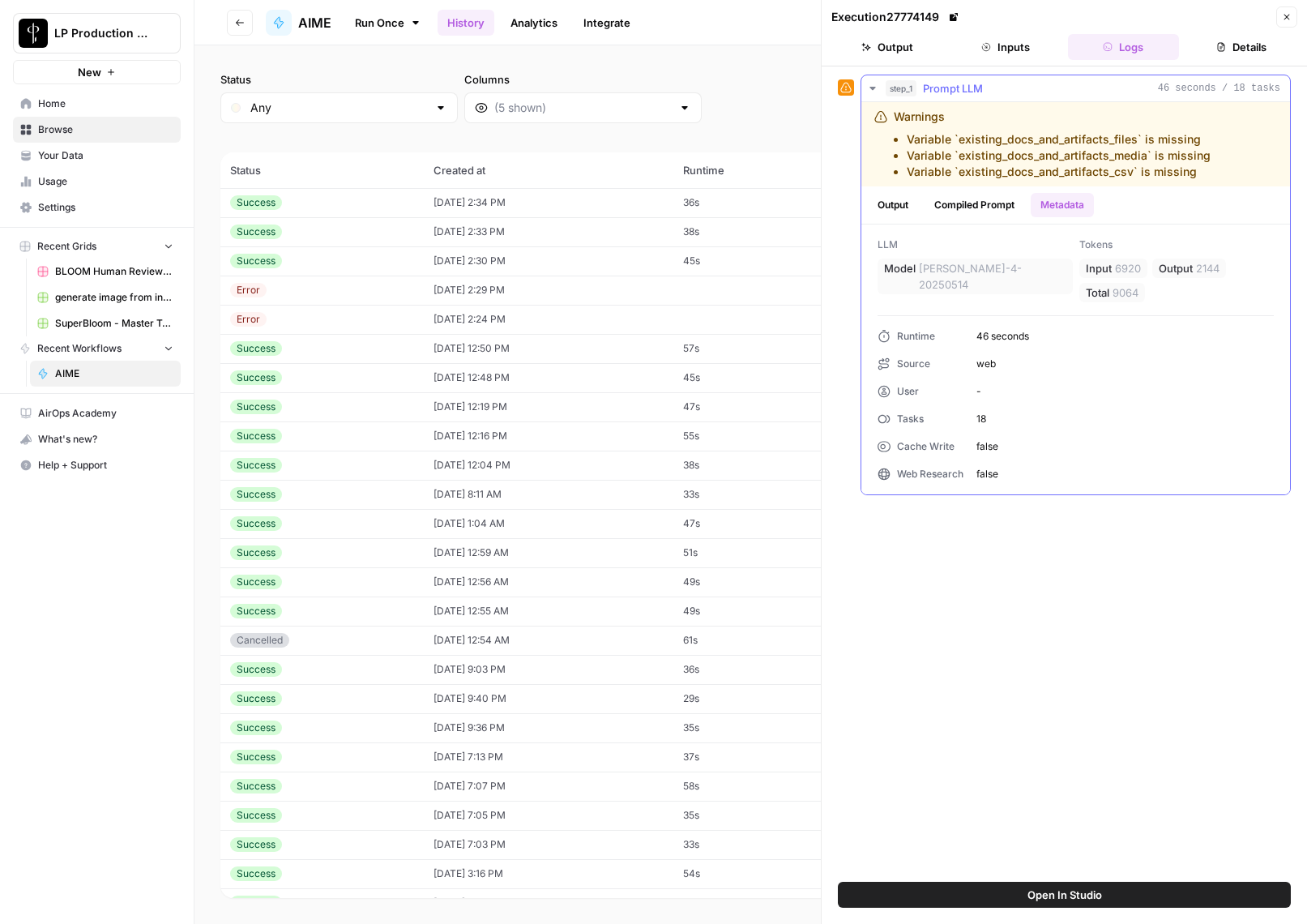
click at [989, 200] on button "Compiled Prompt" at bounding box center [975, 205] width 100 height 24
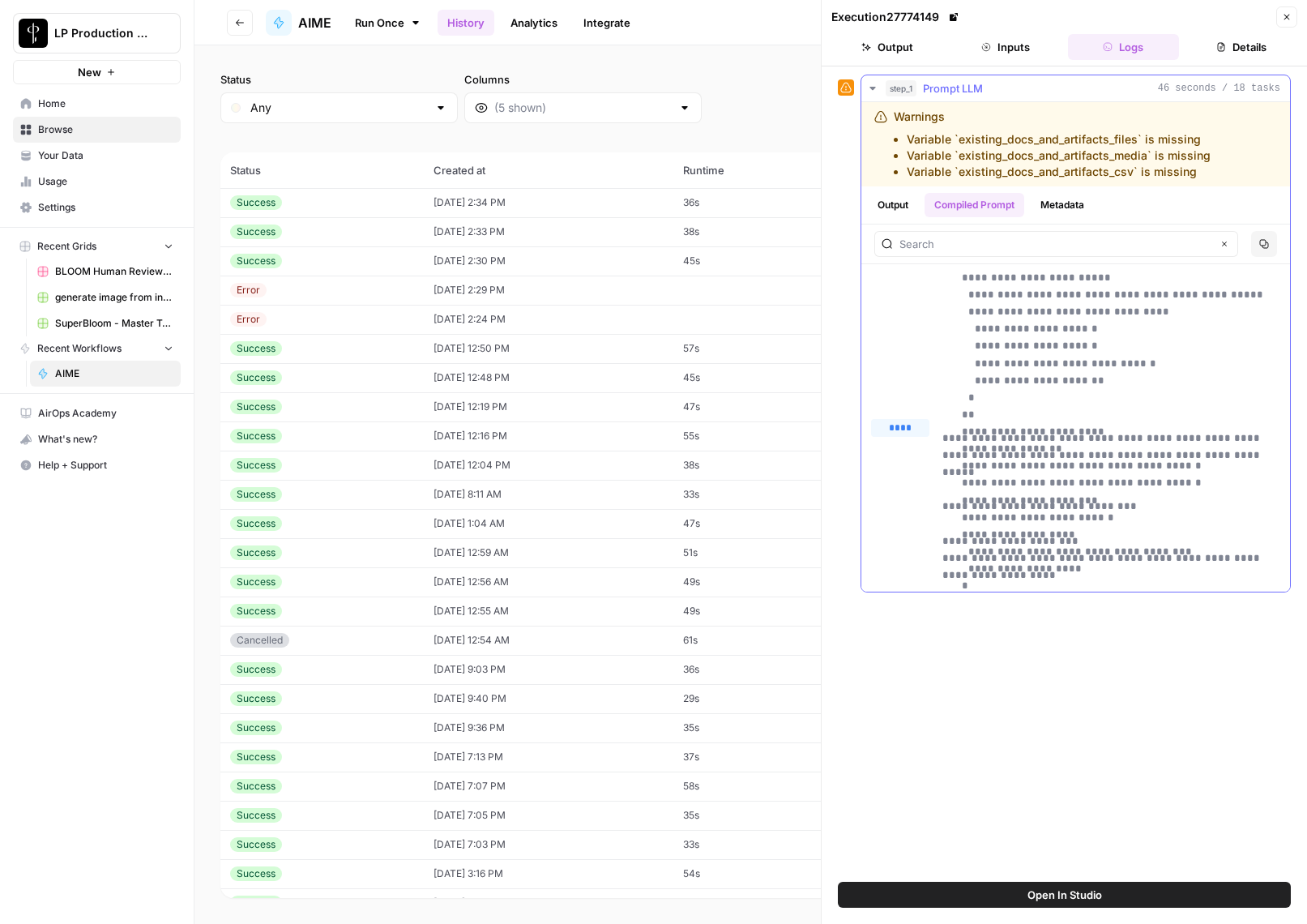
scroll to position [7474, 0]
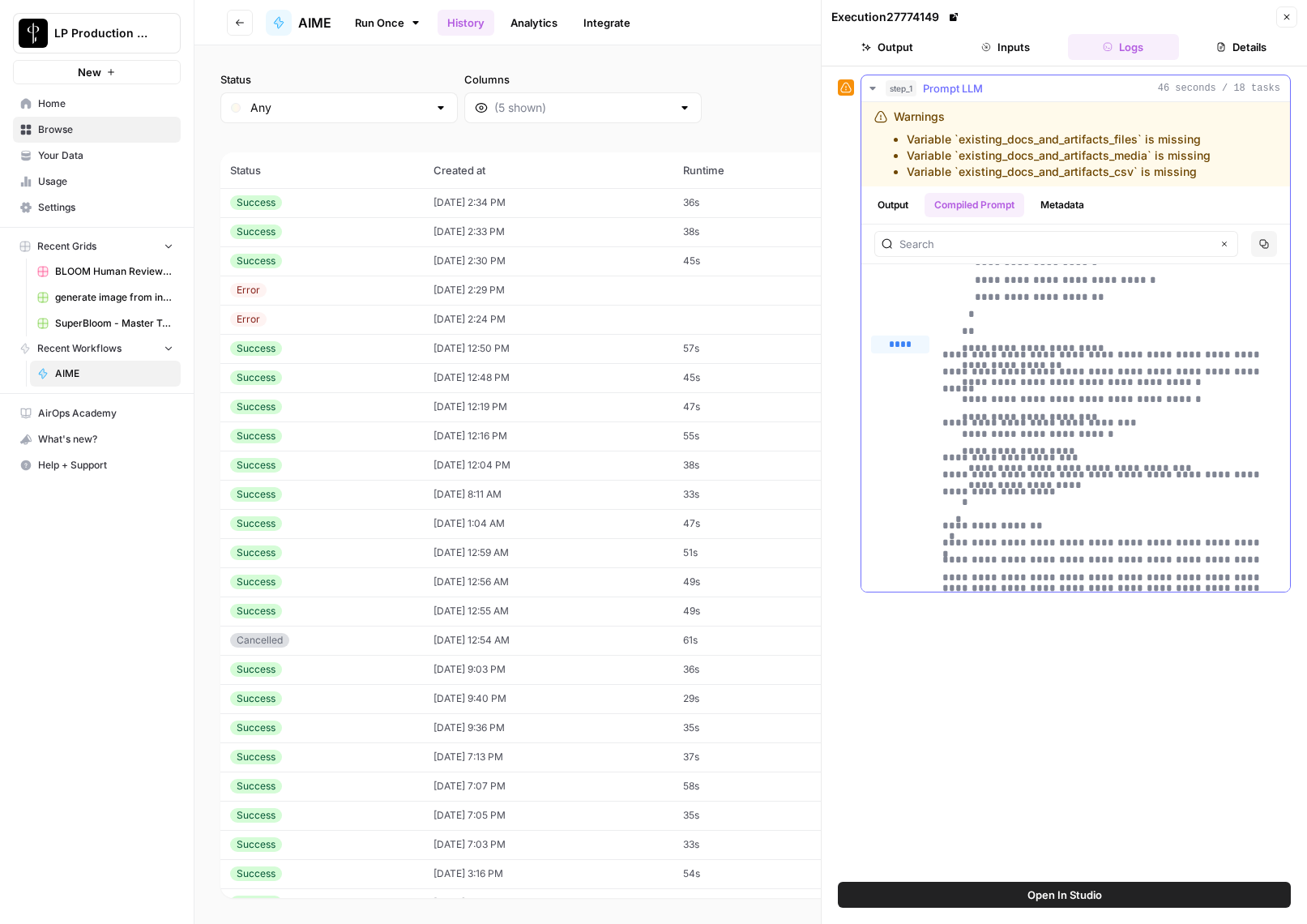
drag, startPoint x: 977, startPoint y: 355, endPoint x: 1214, endPoint y: 367, distance: 237.3
drag, startPoint x: 1037, startPoint y: 406, endPoint x: 1119, endPoint y: 403, distance: 82.1
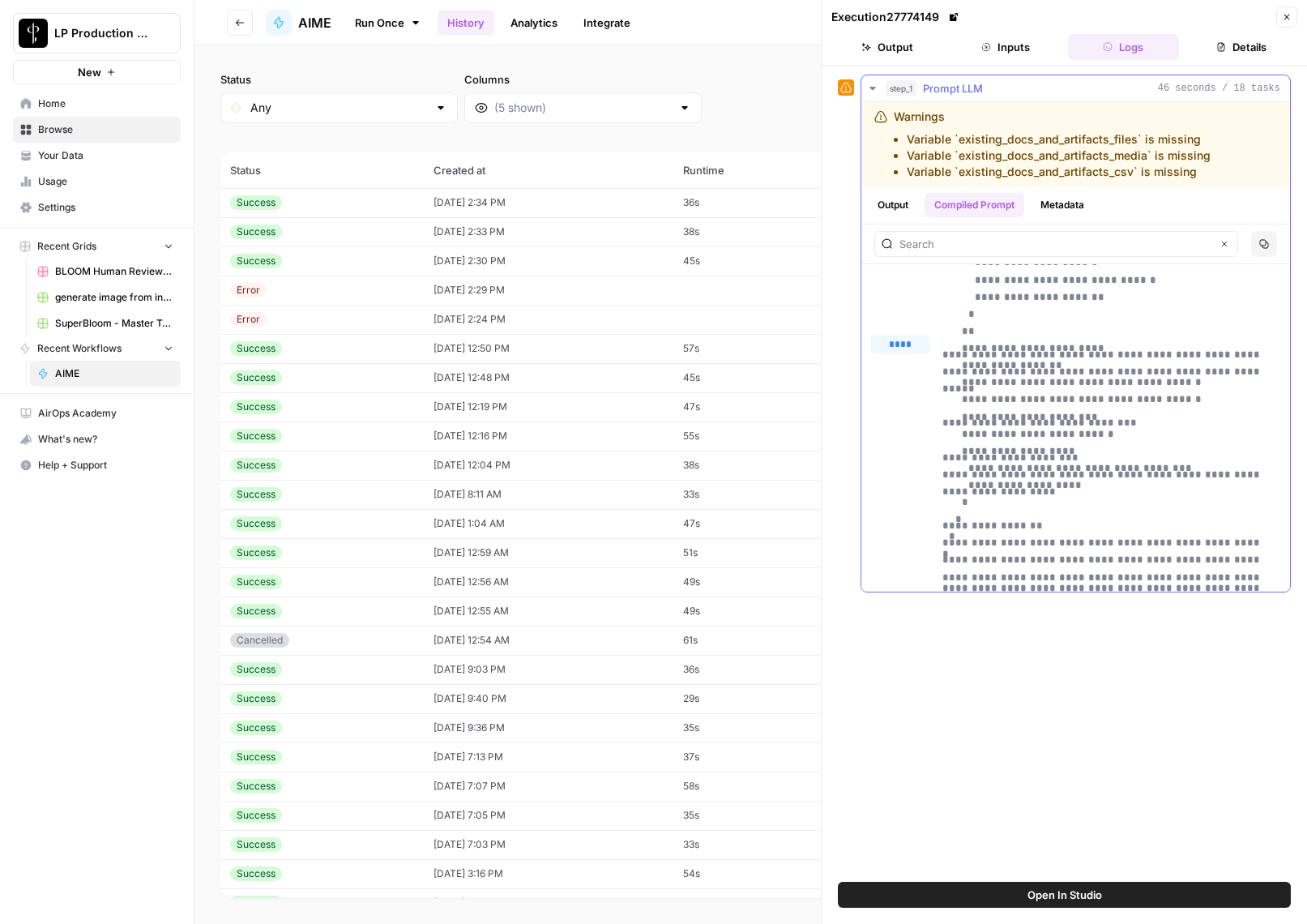
drag, startPoint x: 1045, startPoint y: 406, endPoint x: 1129, endPoint y: 400, distance: 84.2
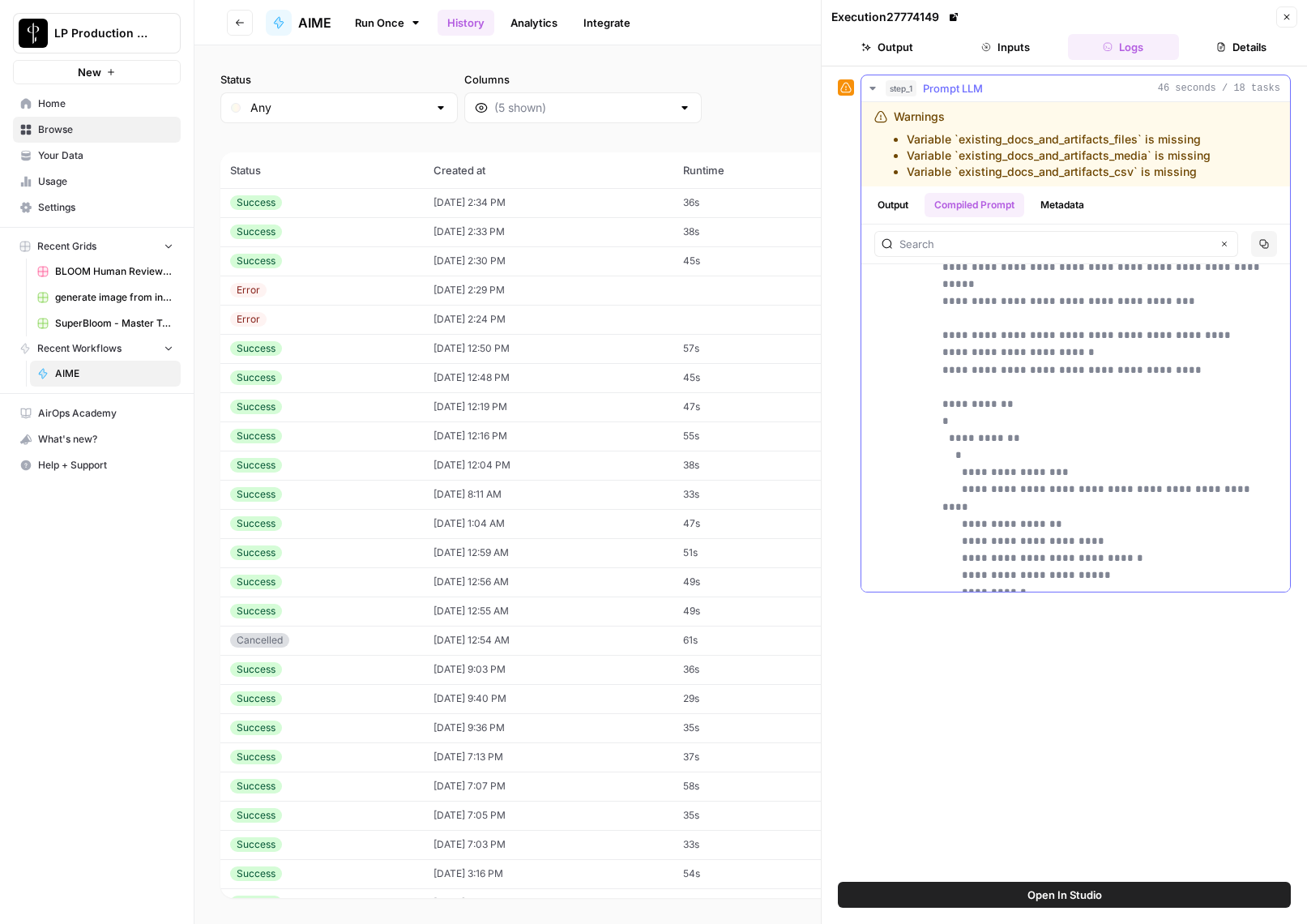
scroll to position [6312, 0]
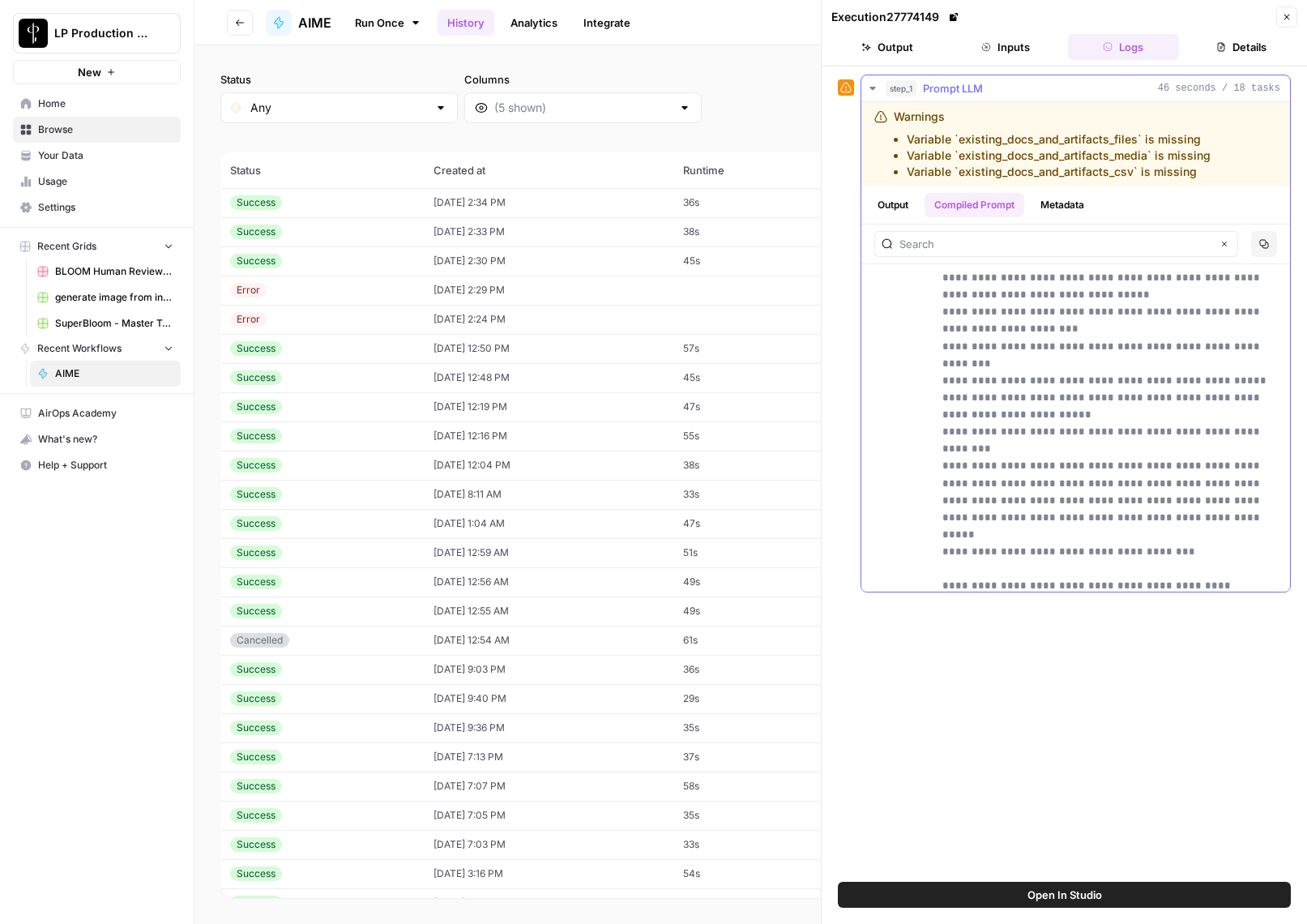
click at [891, 204] on button "Output" at bounding box center [893, 205] width 50 height 24
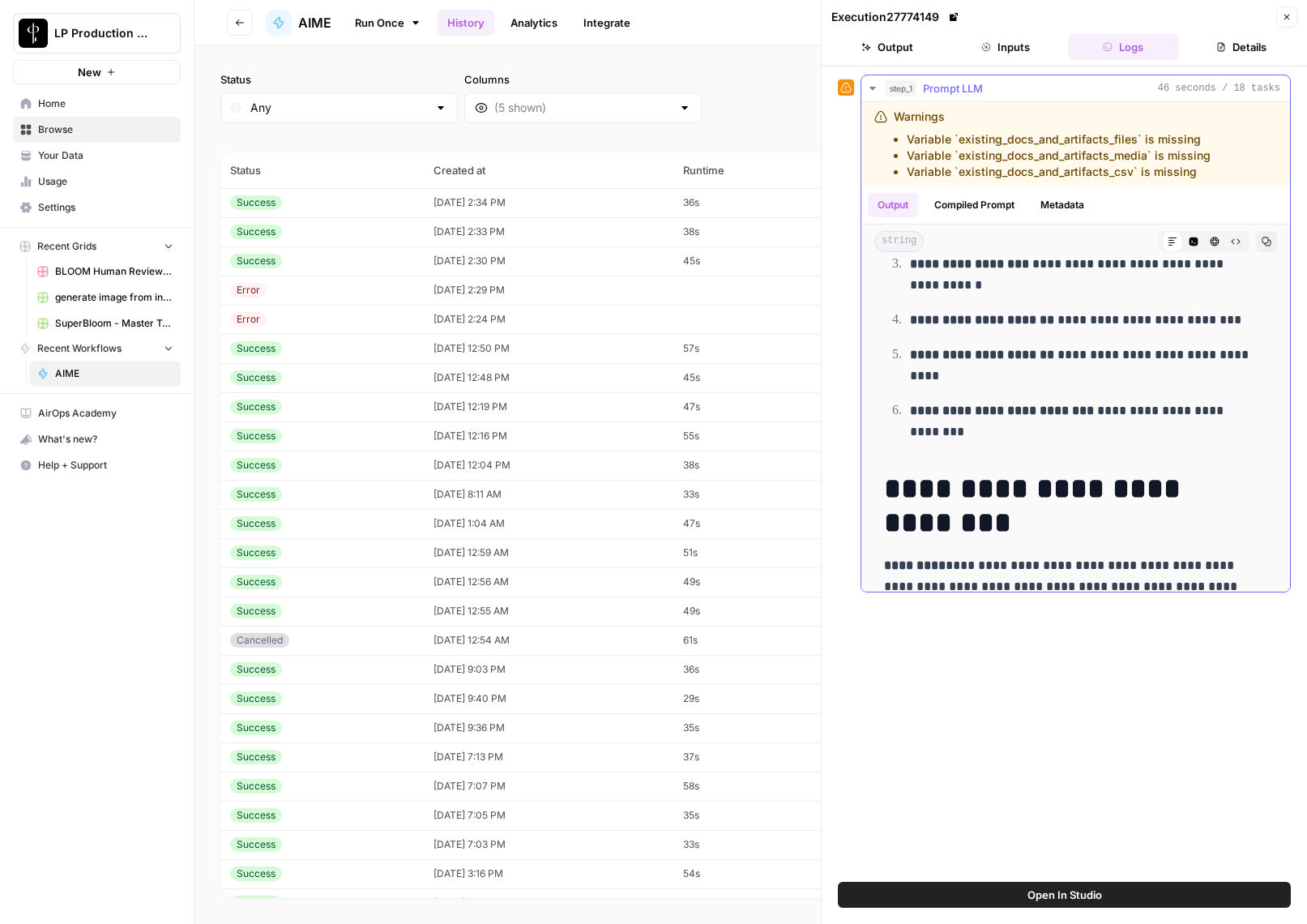
scroll to position [0, 0]
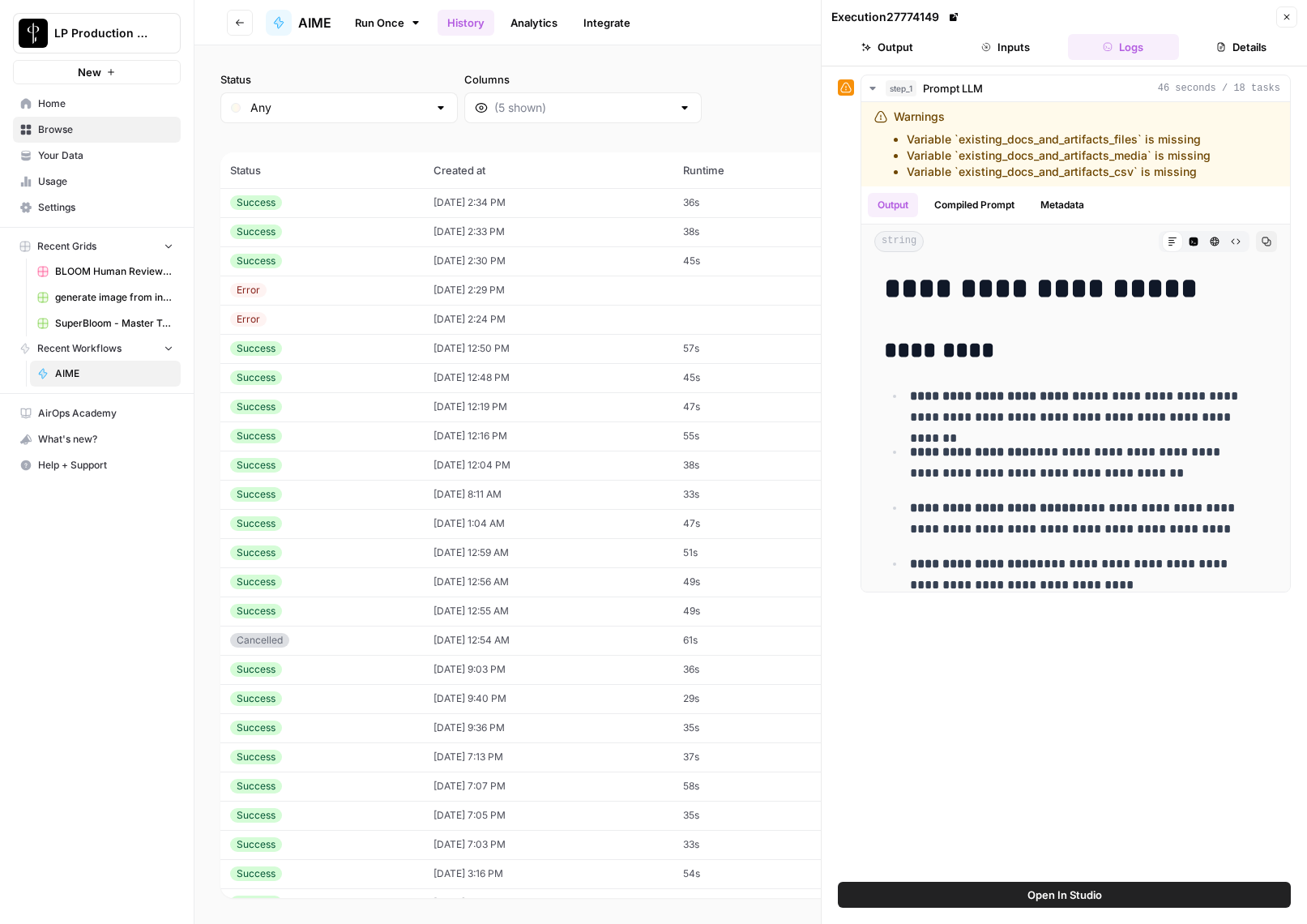
click at [1028, 52] on button "Inputs" at bounding box center [1005, 47] width 112 height 26
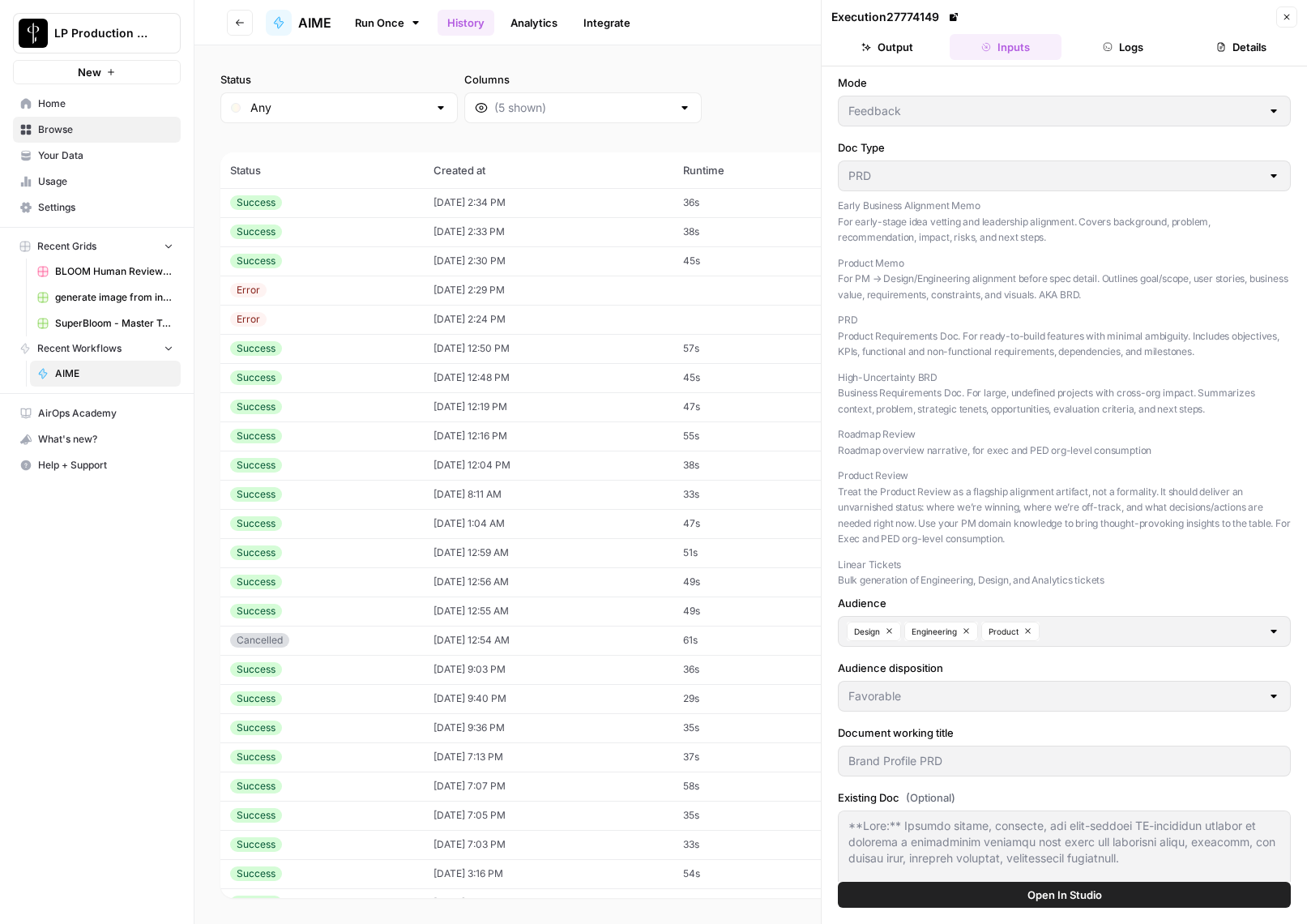
click at [892, 51] on button "Output" at bounding box center [887, 47] width 112 height 26
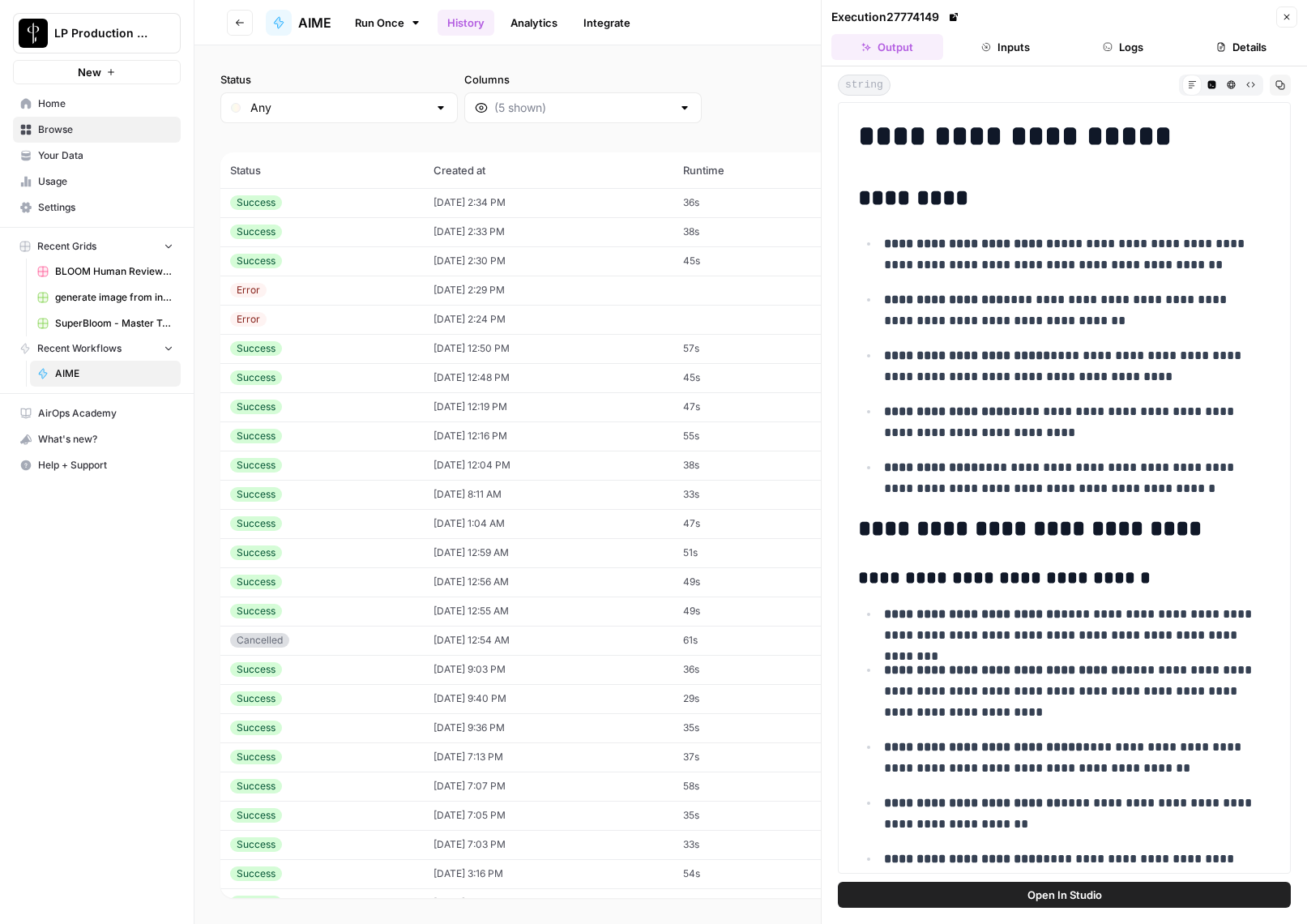
click at [1138, 45] on button "Logs" at bounding box center [1123, 47] width 112 height 26
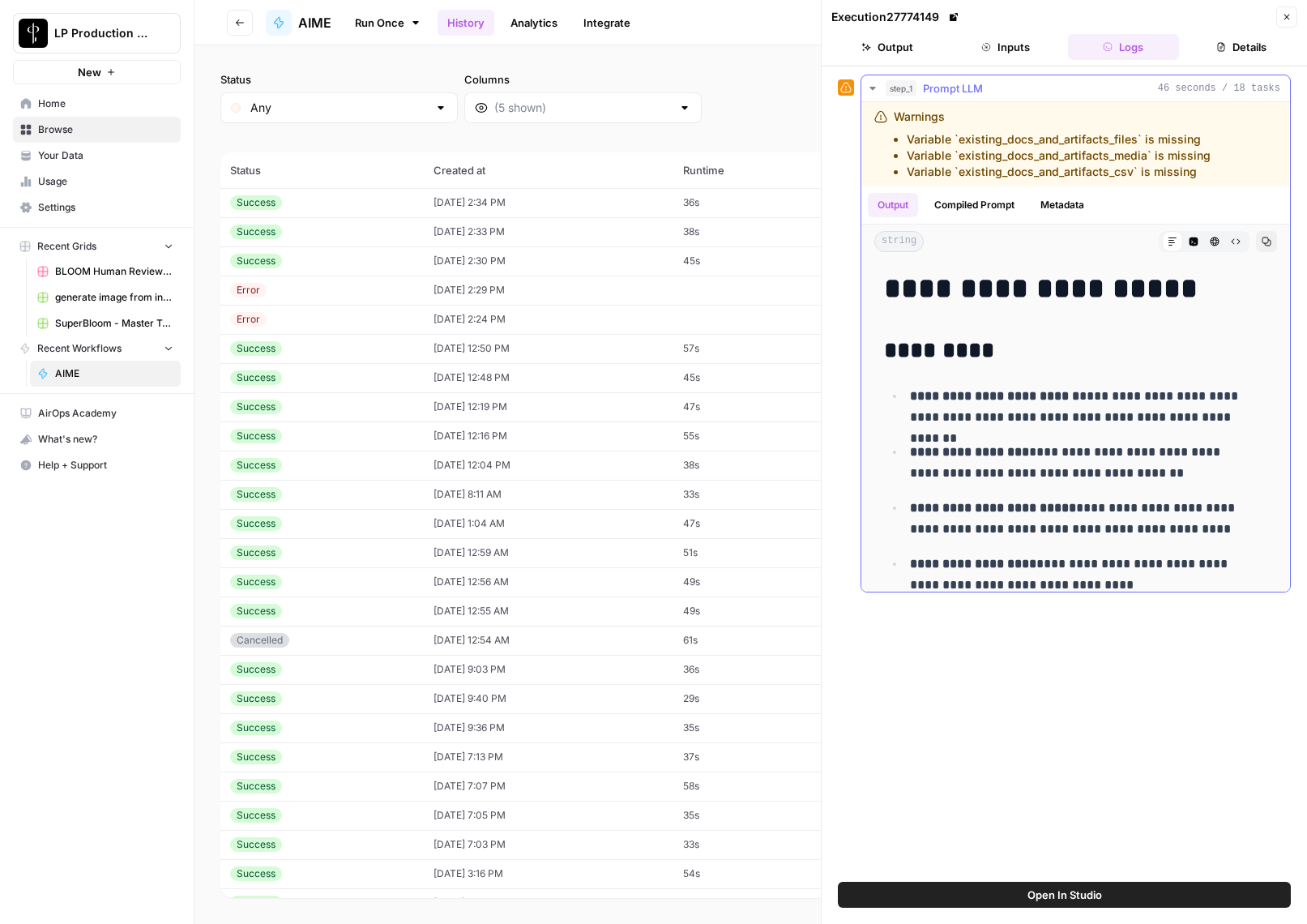
click at [874, 89] on icon "button" at bounding box center [872, 89] width 6 height 4
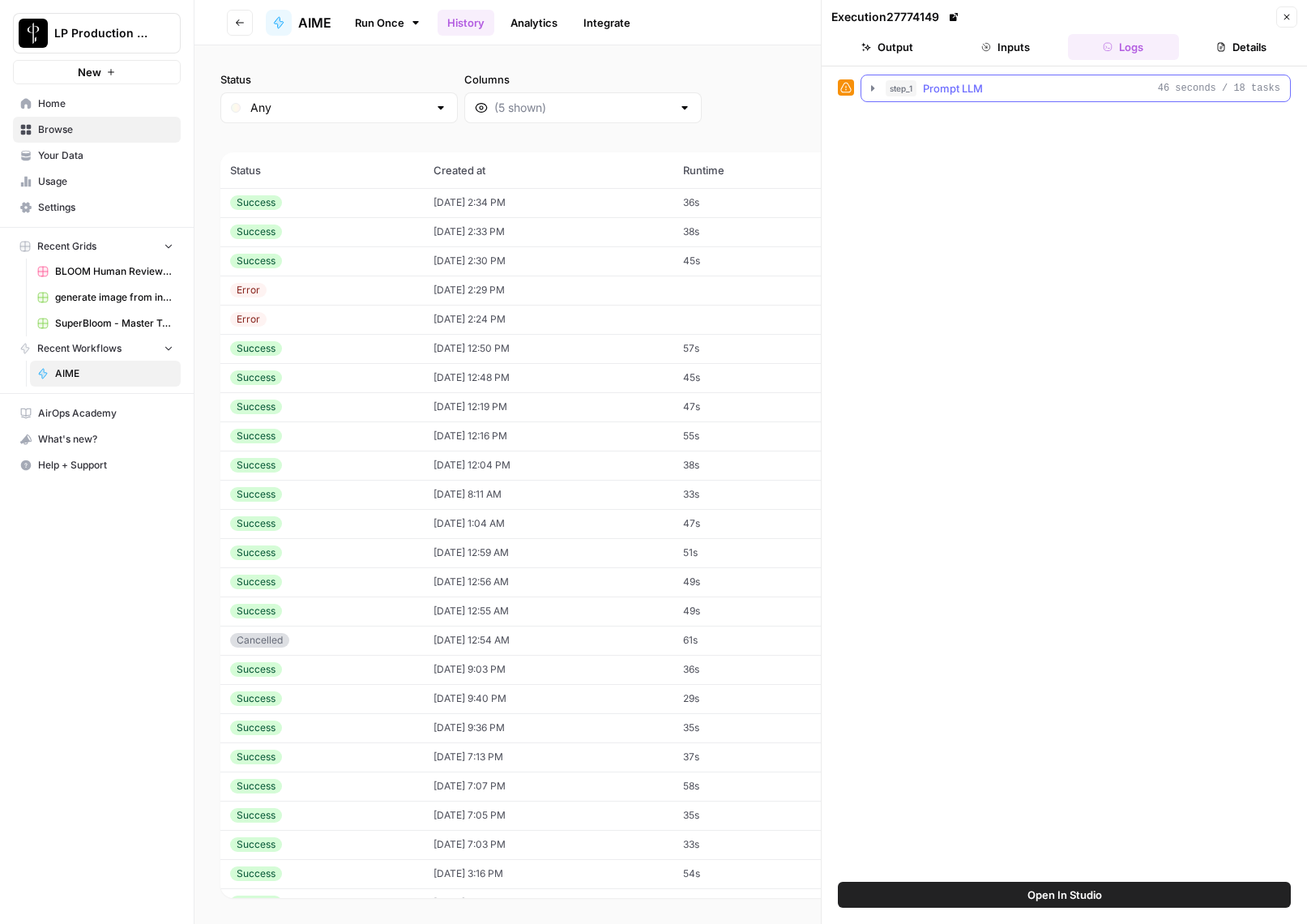
click at [906, 57] on button "Output" at bounding box center [887, 47] width 112 height 26
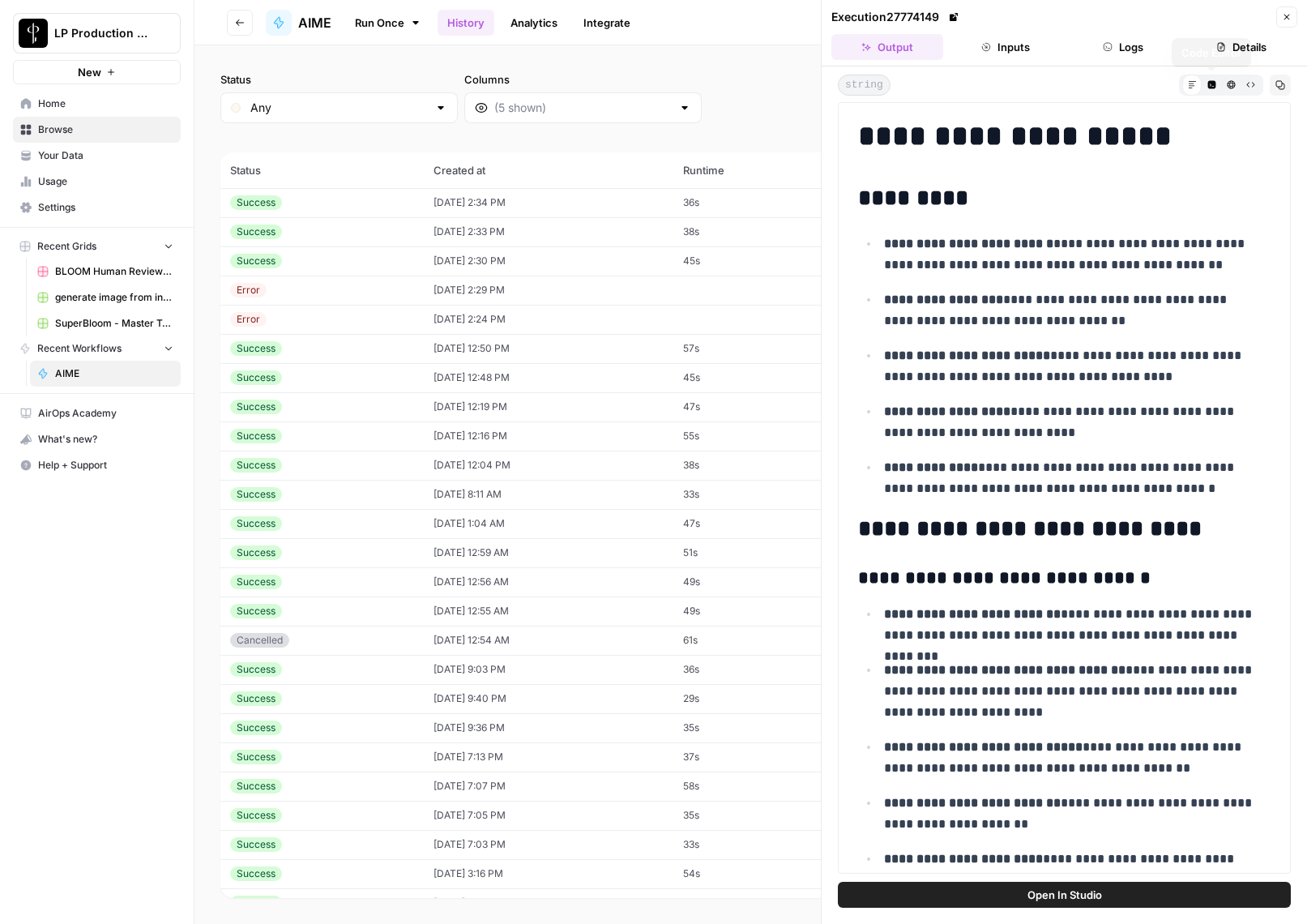
click at [1253, 87] on icon "button" at bounding box center [1251, 85] width 9 height 9
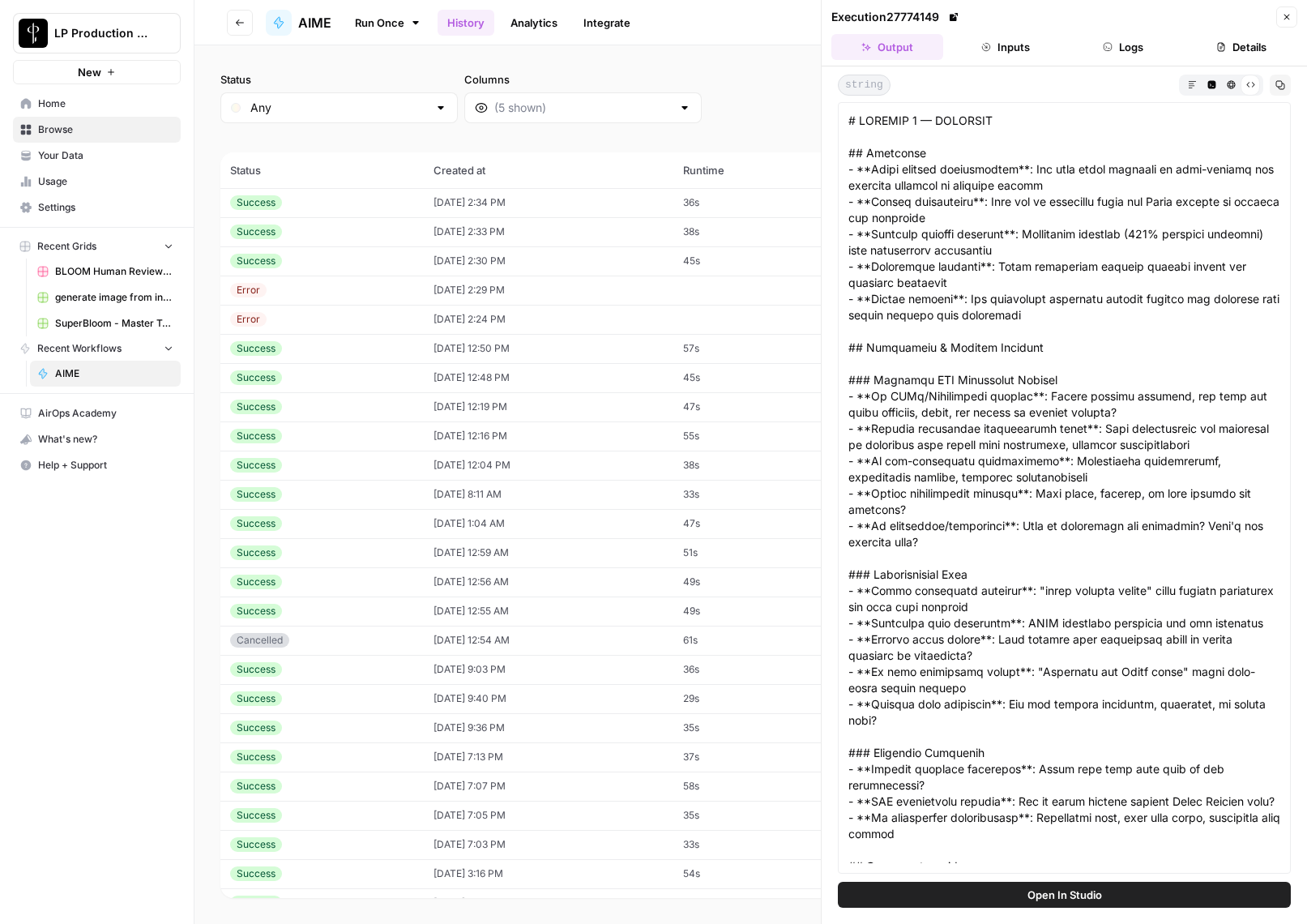
click at [1189, 85] on icon "button" at bounding box center [1192, 84] width 7 height 7
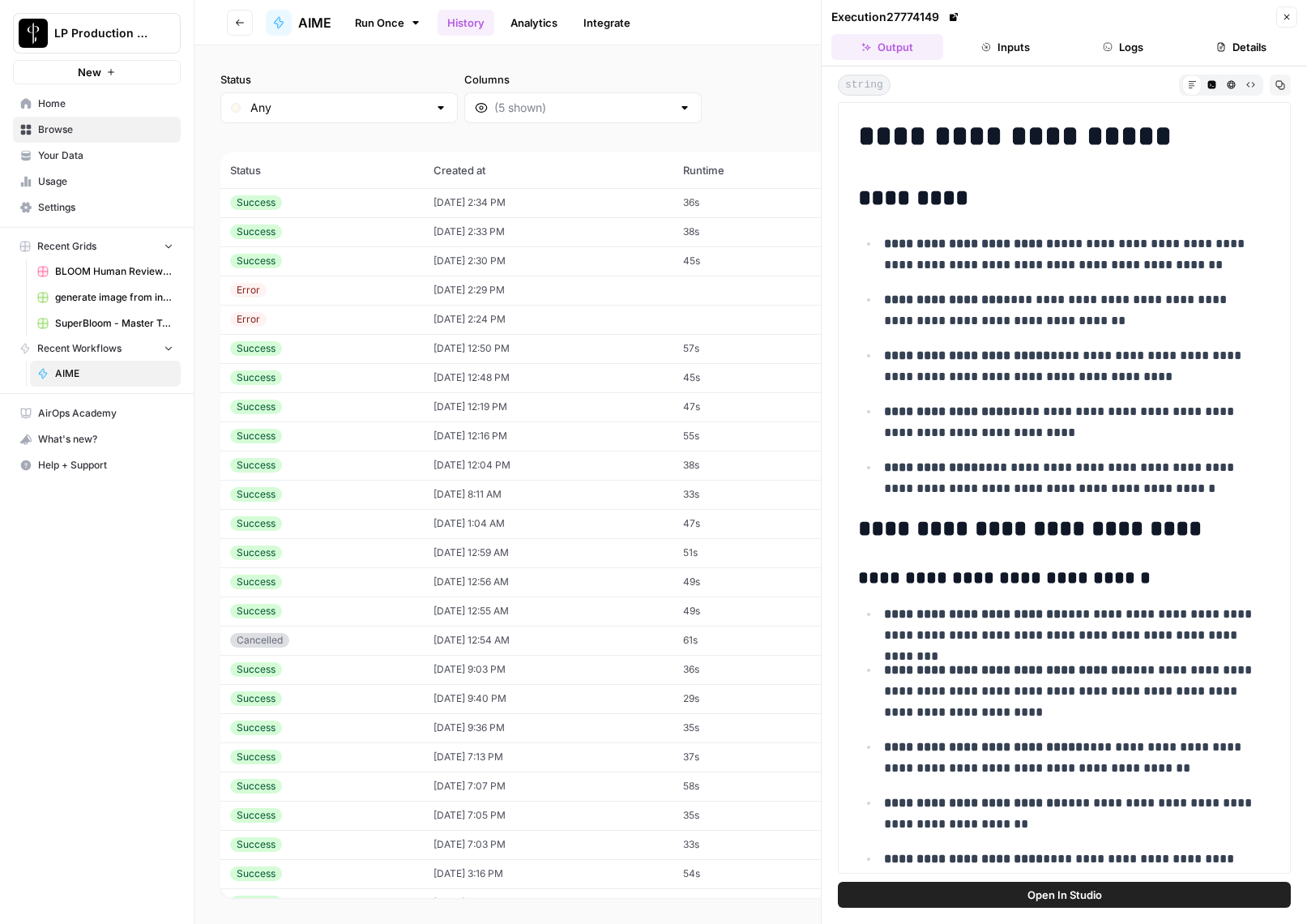
click at [1209, 88] on icon "button" at bounding box center [1211, 84] width 8 height 8
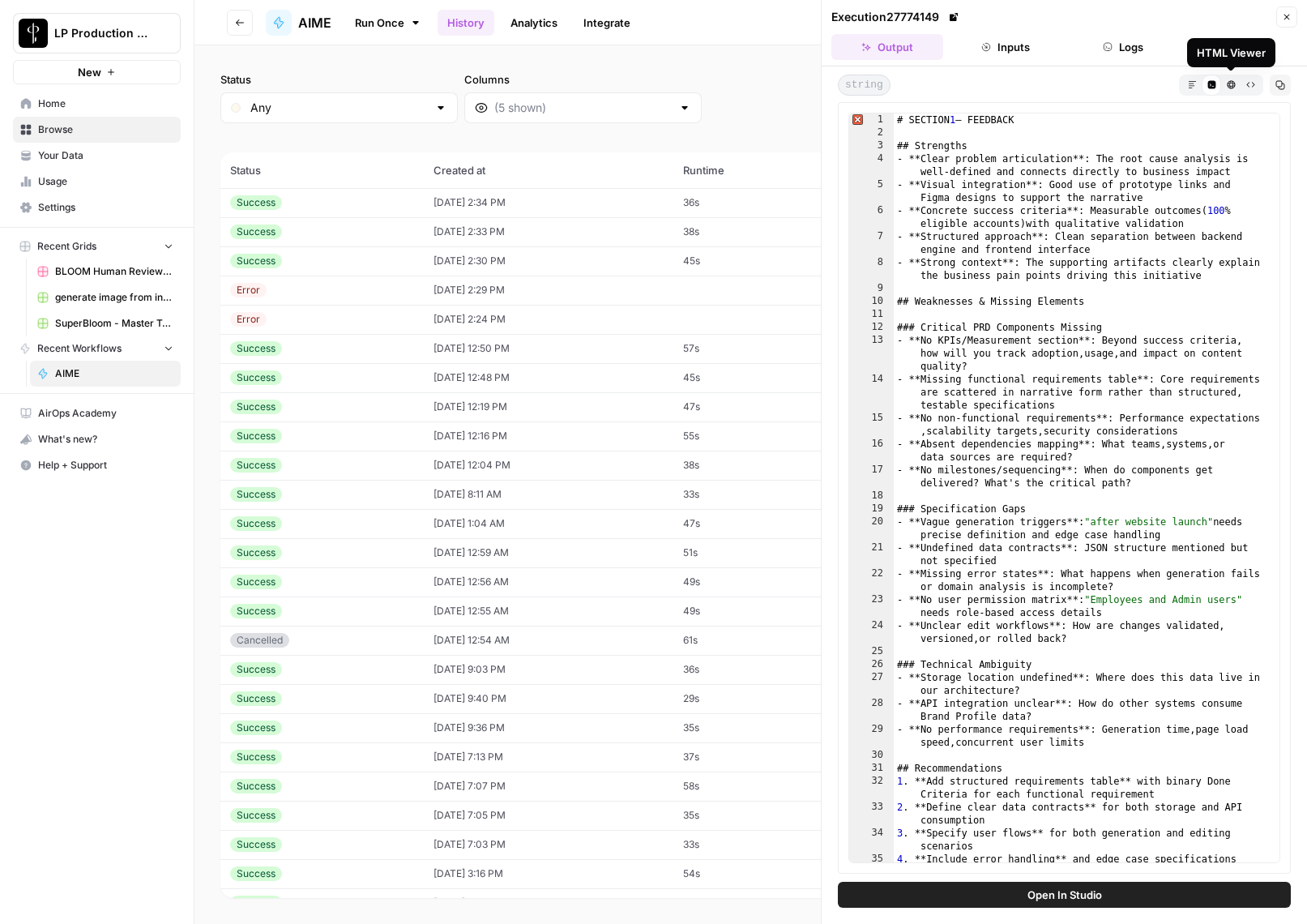
click at [1231, 85] on icon "button" at bounding box center [1231, 85] width 9 height 9
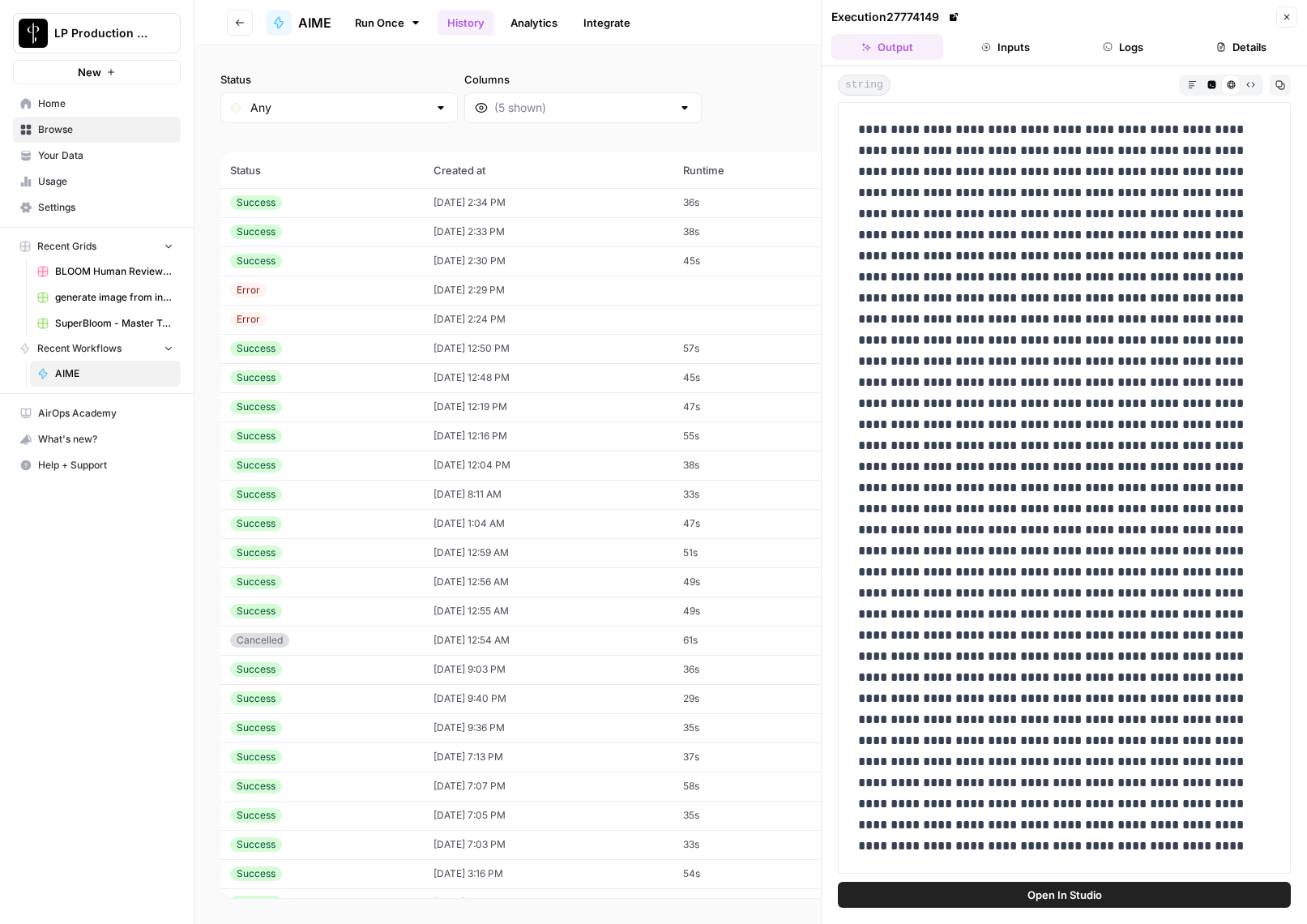
click at [1106, 82] on div "string Markdown Code Editor HTML Viewer Raw Output Copy" at bounding box center [1064, 85] width 453 height 21
click at [955, 18] on icon at bounding box center [953, 17] width 10 height 10
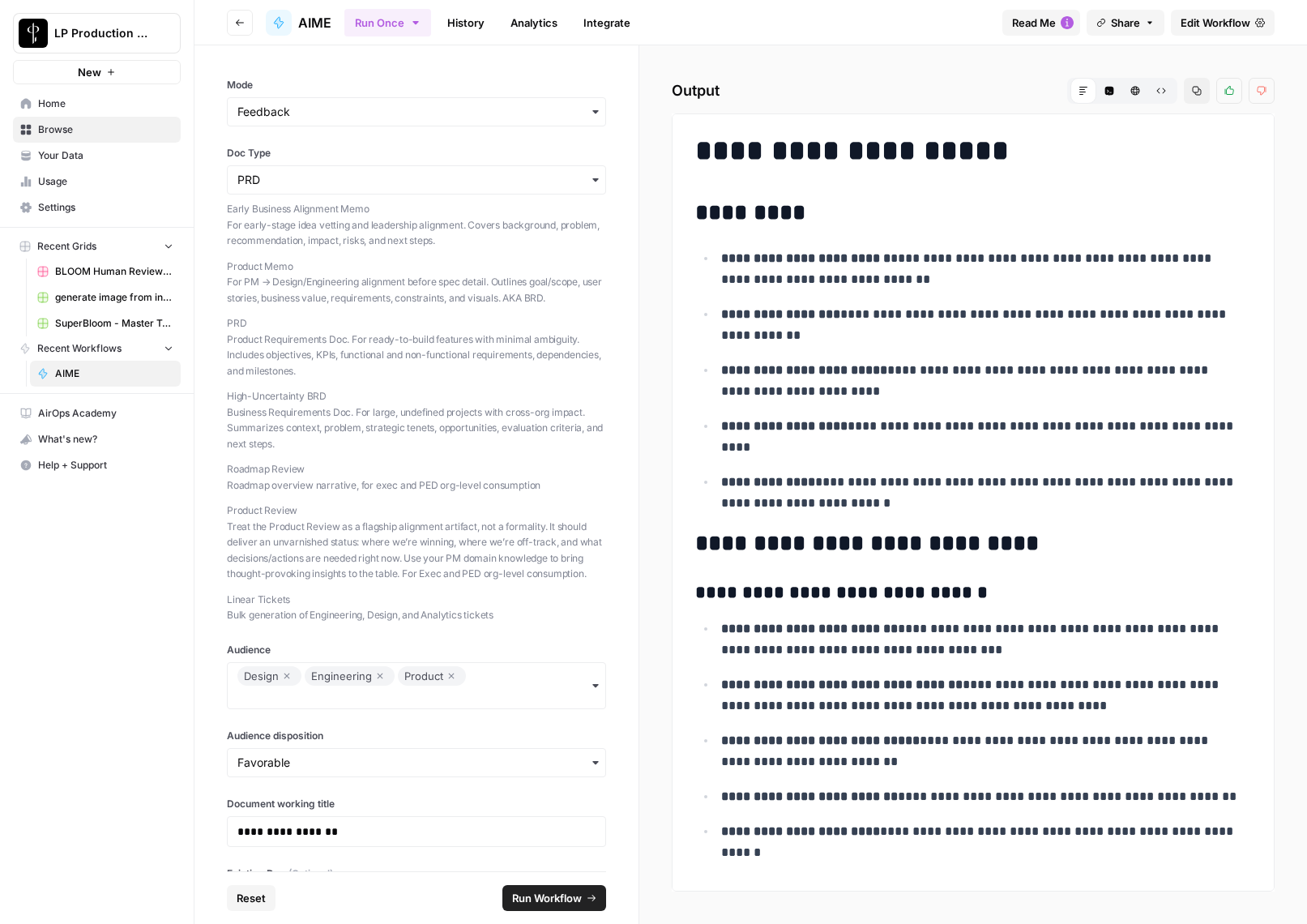
drag, startPoint x: 727, startPoint y: 149, endPoint x: 932, endPoint y: 680, distance: 569.2
click at [940, 724] on ul "**********" at bounding box center [973, 740] width 556 height 246
click at [451, 12] on link "History" at bounding box center [465, 23] width 56 height 26
